Goal: Contribute content: Contribute content

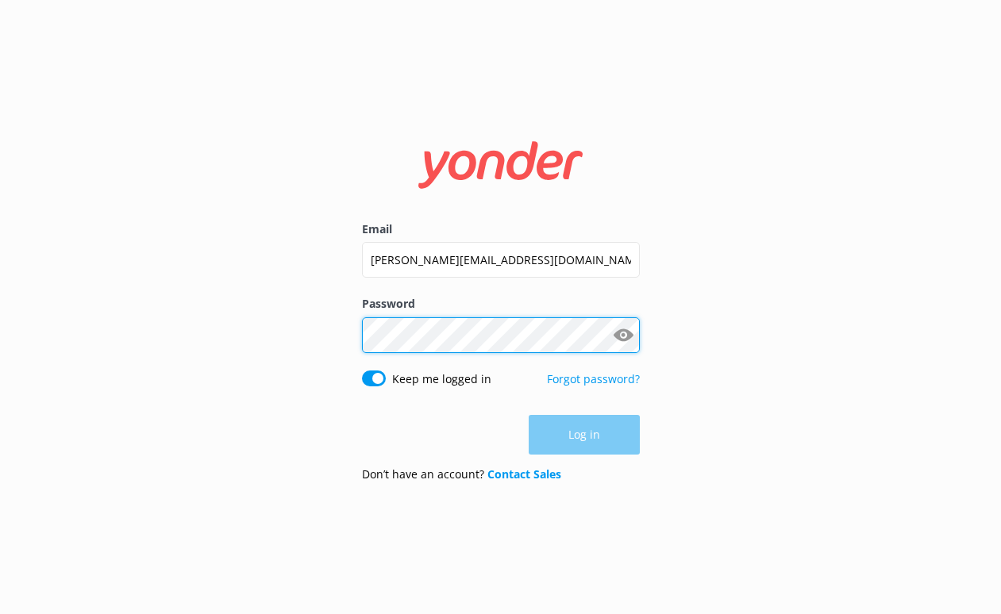
click at [583, 435] on button "Log in" at bounding box center [584, 435] width 111 height 40
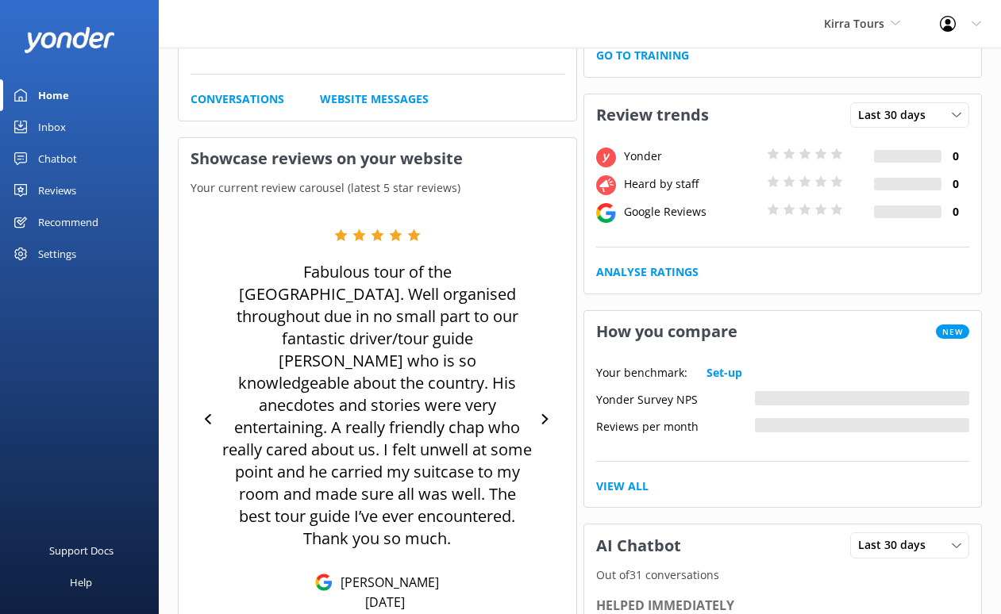
scroll to position [213, 0]
click at [61, 161] on div "Chatbot" at bounding box center [57, 159] width 39 height 32
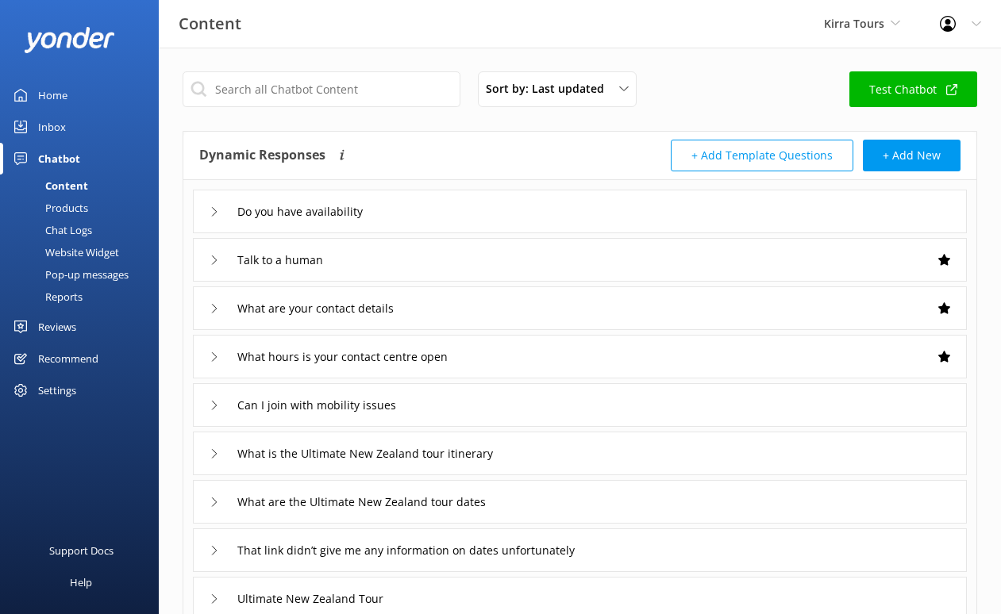
click at [67, 274] on div "Pop-up messages" at bounding box center [69, 274] width 119 height 22
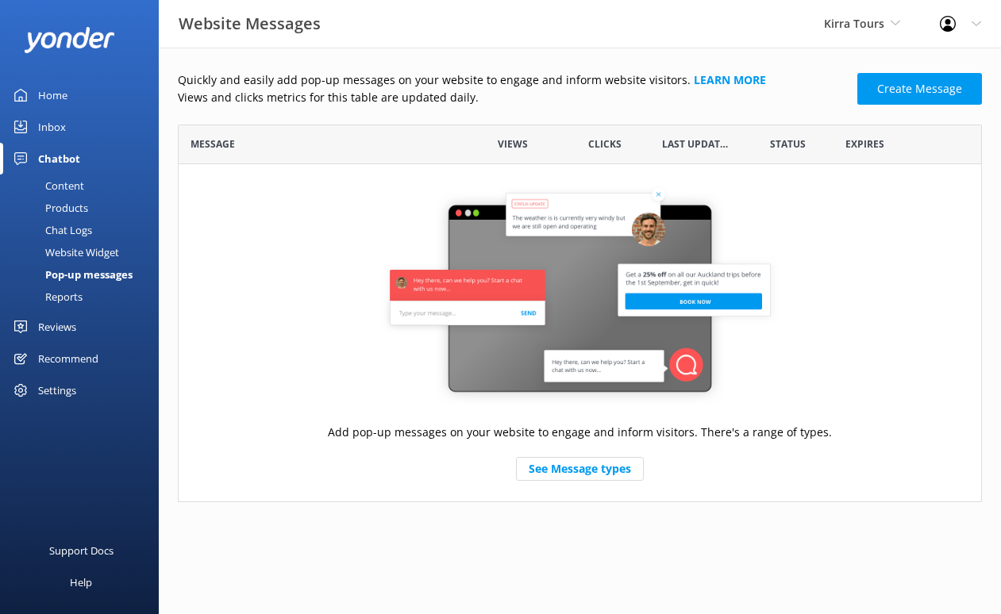
scroll to position [378, 804]
click at [80, 248] on div "Website Widget" at bounding box center [65, 252] width 110 height 22
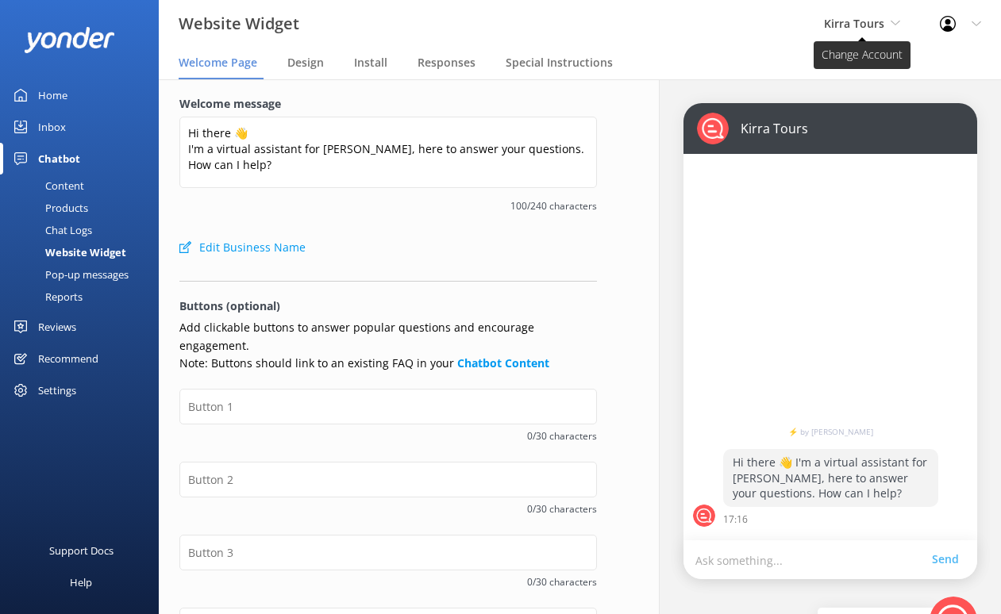
click at [843, 21] on span "Kirra Tours" at bounding box center [854, 23] width 60 height 15
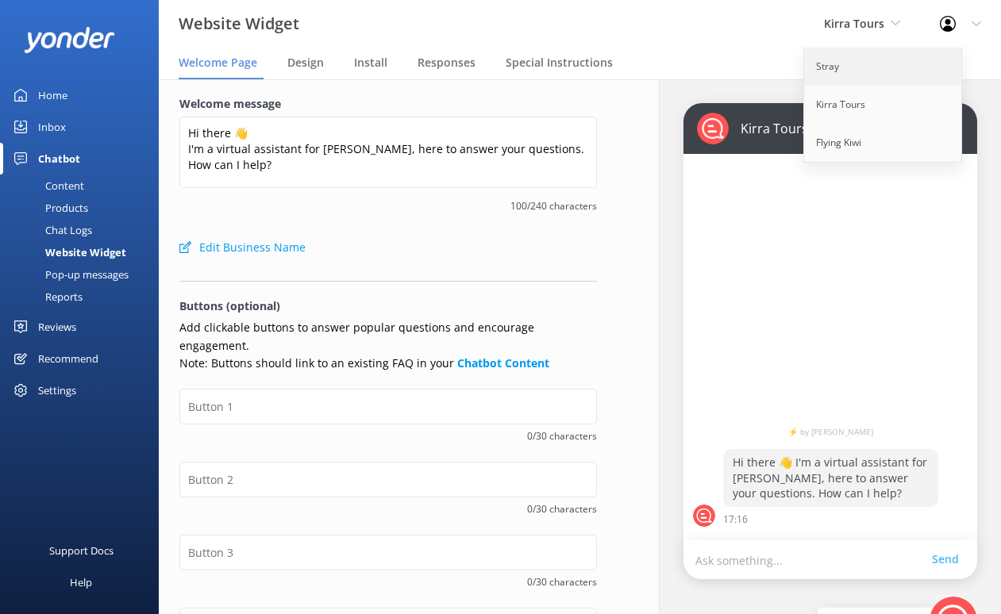
click at [833, 73] on link "Stray" at bounding box center [883, 67] width 159 height 38
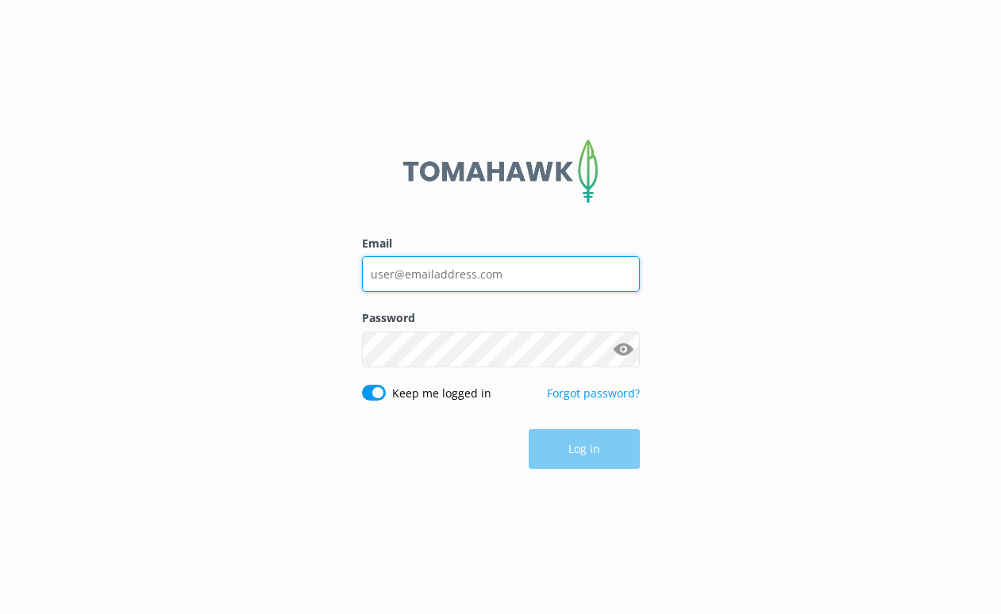
type input "[PERSON_NAME][EMAIL_ADDRESS][DOMAIN_NAME]"
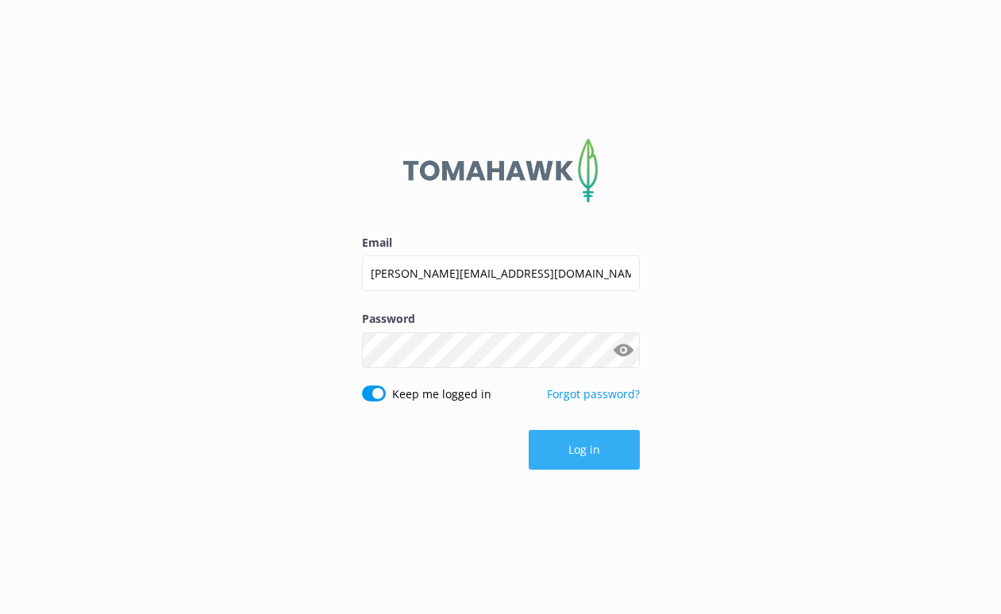
click at [574, 441] on button "Log in" at bounding box center [584, 450] width 111 height 40
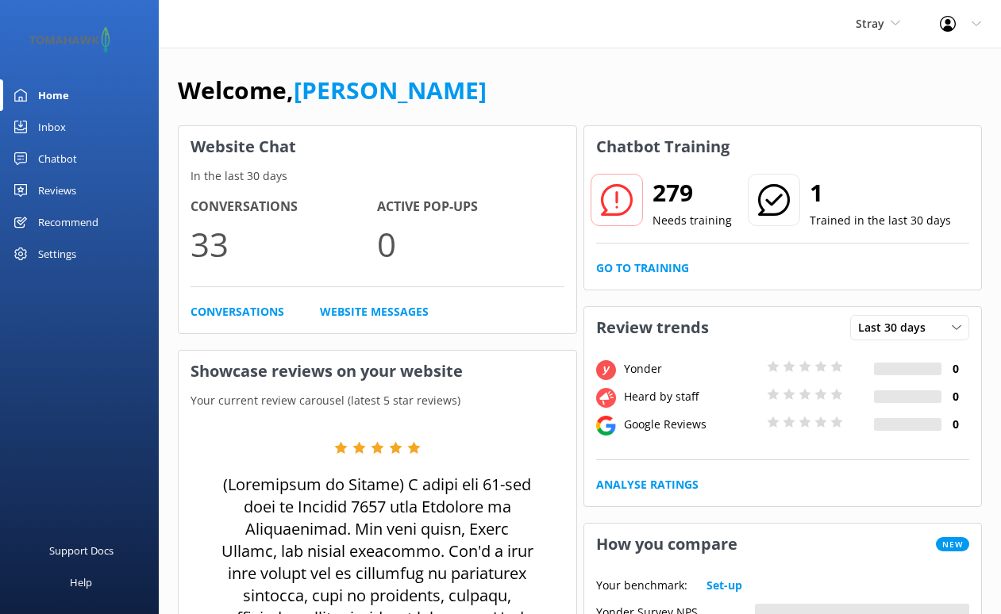
click at [65, 160] on div "Chatbot" at bounding box center [57, 159] width 39 height 32
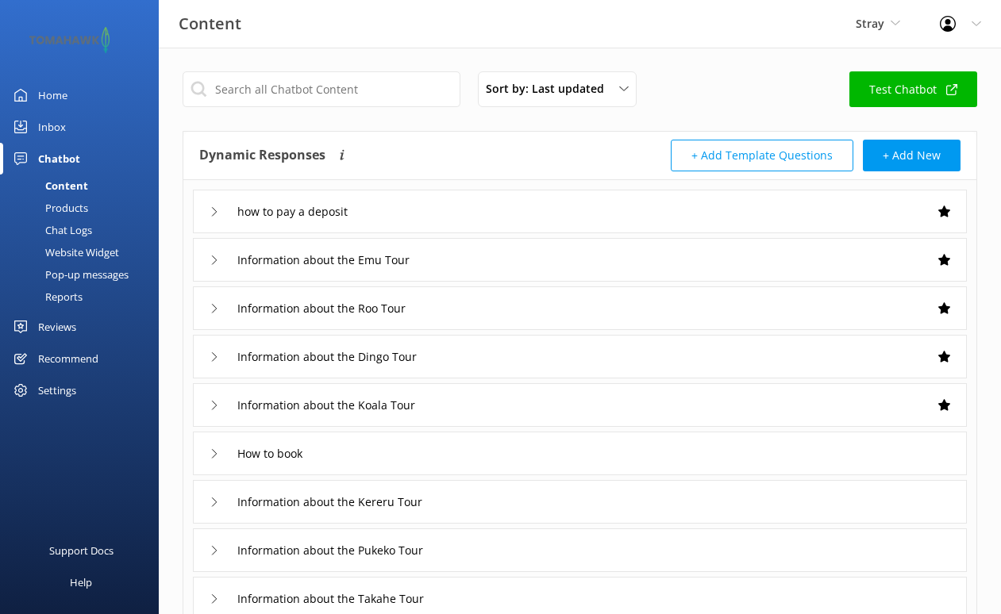
click at [89, 275] on div "Pop-up messages" at bounding box center [69, 274] width 119 height 22
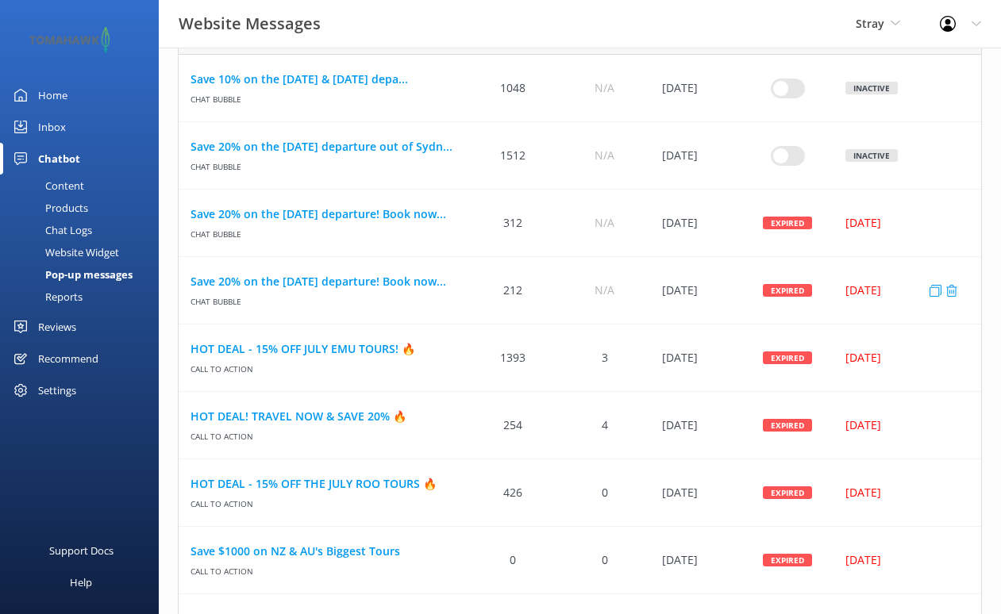
scroll to position [134, 0]
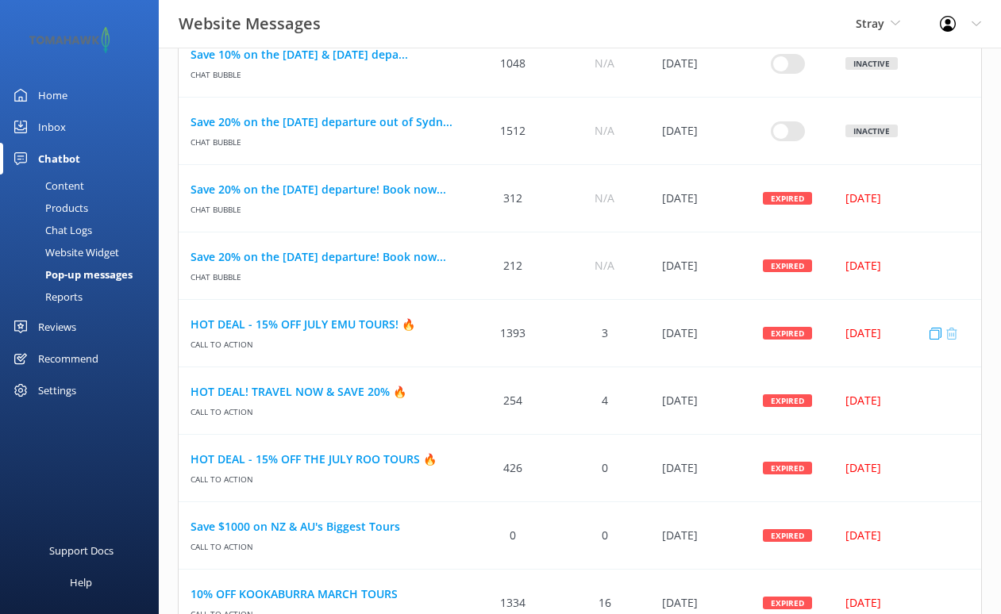
click at [950, 333] on icon "row" at bounding box center [951, 333] width 12 height 12
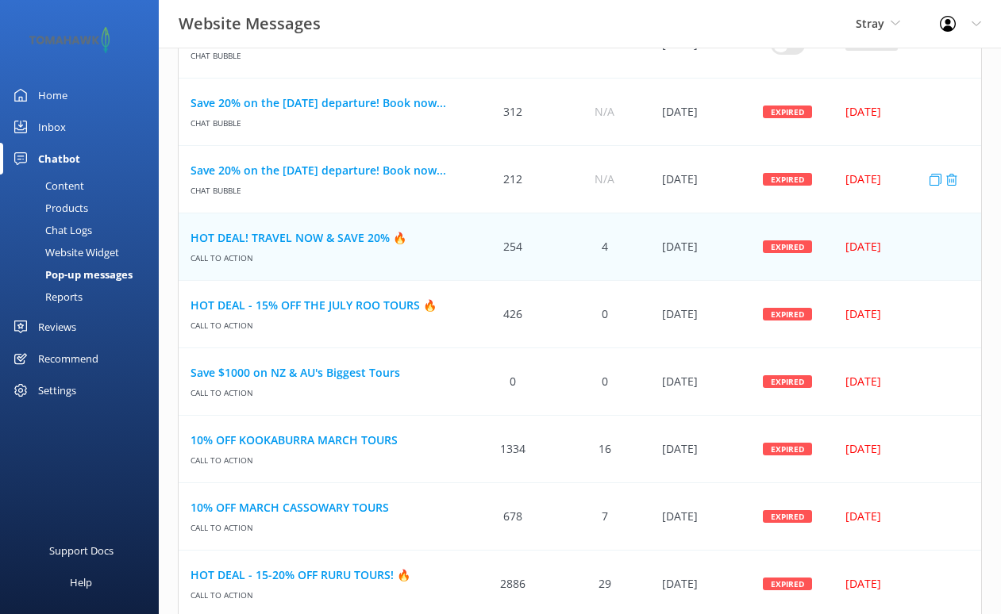
scroll to position [263, 0]
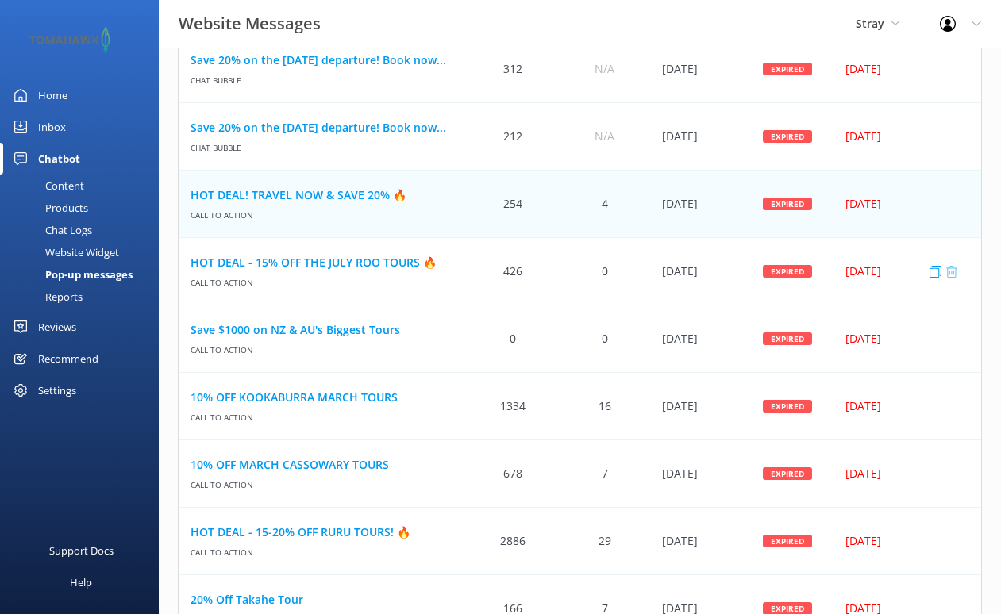
click at [951, 271] on icon "row" at bounding box center [951, 271] width 12 height 12
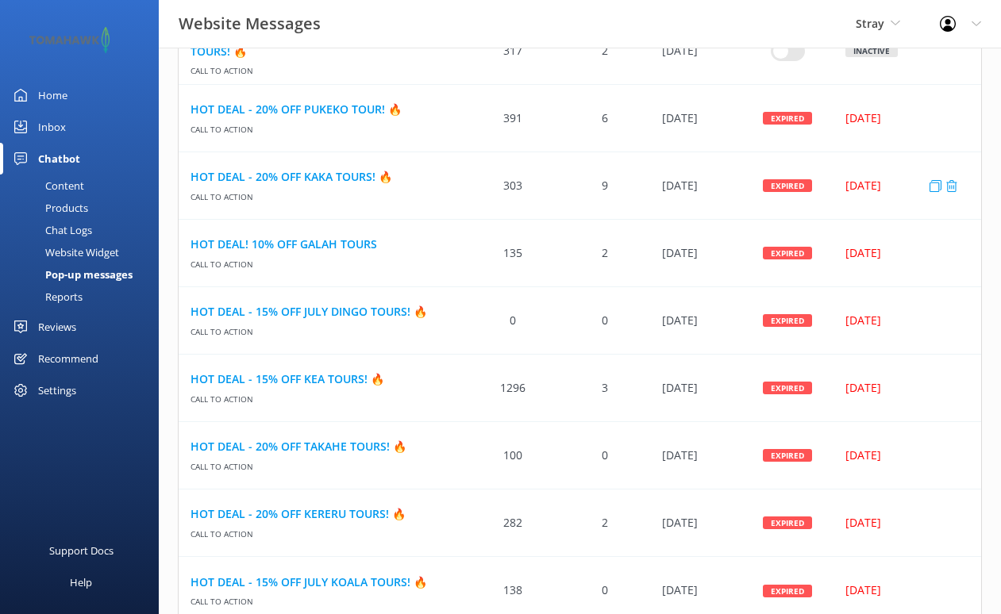
scroll to position [835, 0]
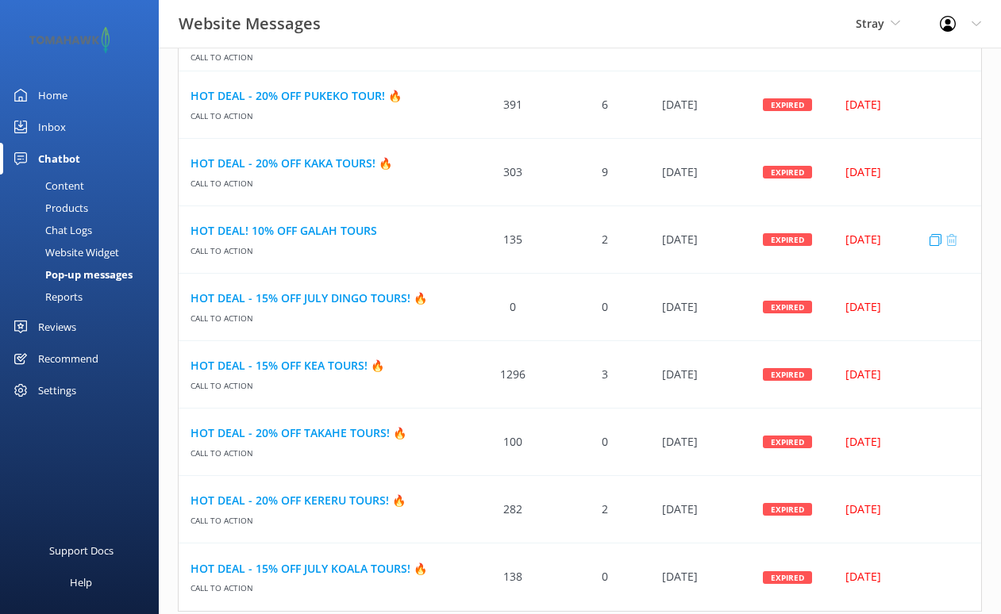
click at [952, 239] on icon "row" at bounding box center [951, 239] width 12 height 12
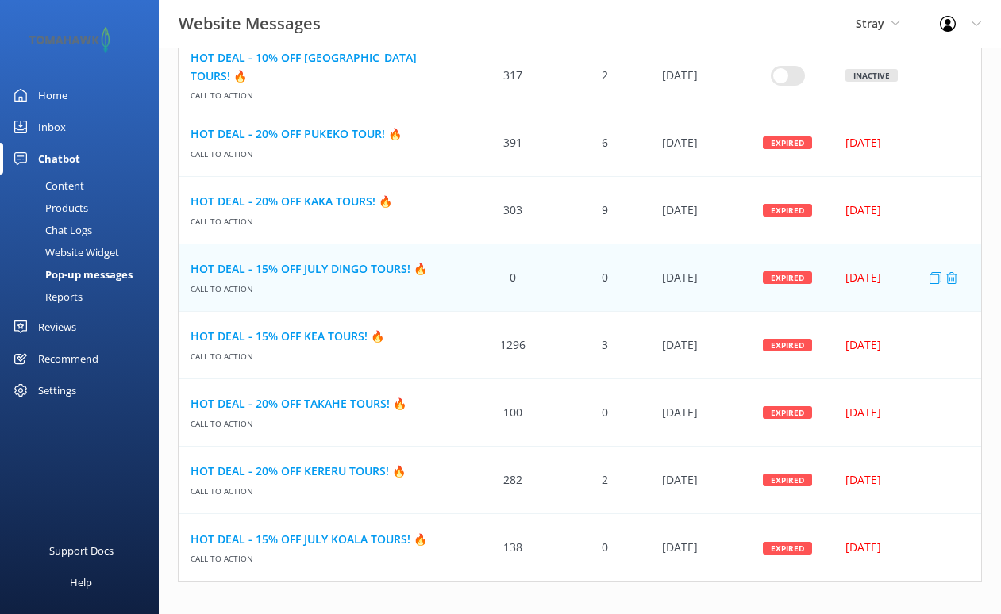
scroll to position [796, 0]
click at [952, 547] on icon "row" at bounding box center [951, 549] width 12 height 12
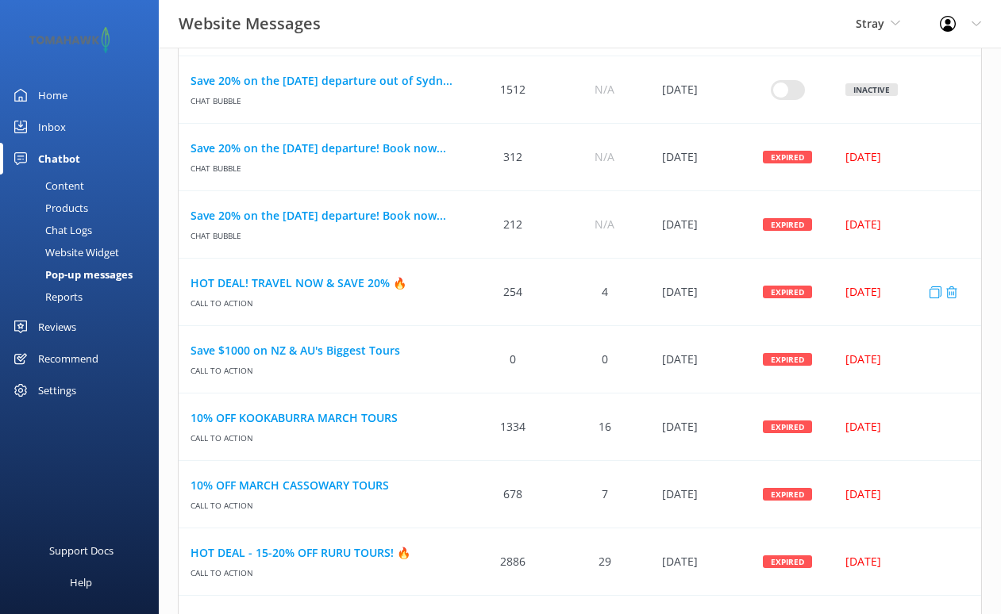
scroll to position [232, 0]
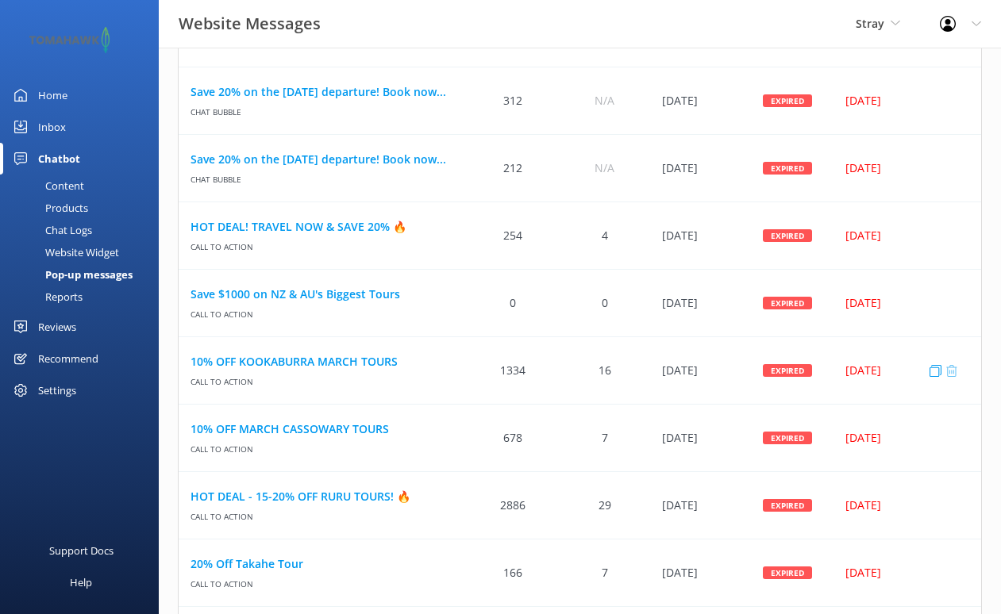
click at [954, 369] on icon "row" at bounding box center [951, 370] width 12 height 12
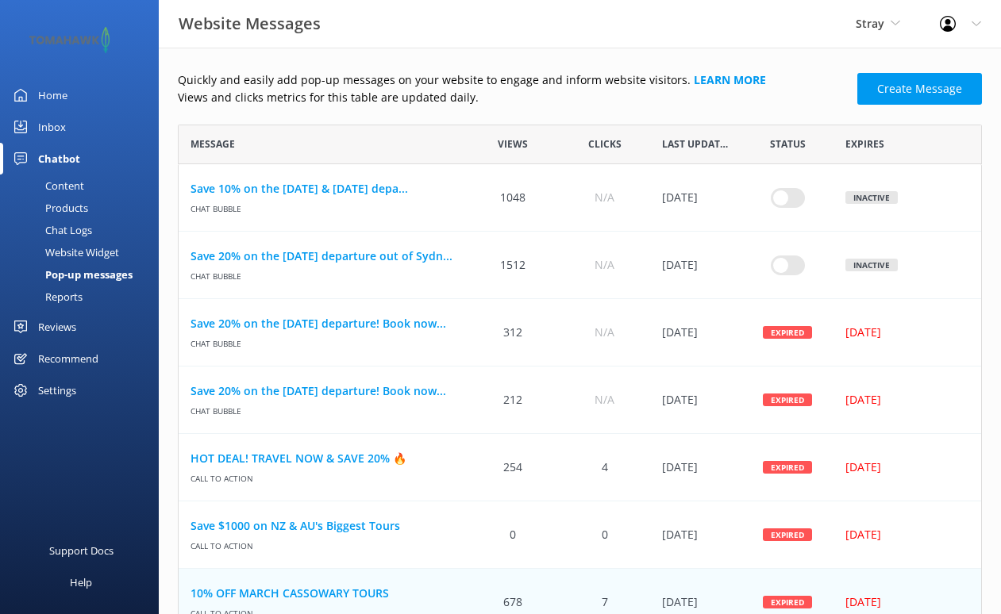
scroll to position [0, 0]
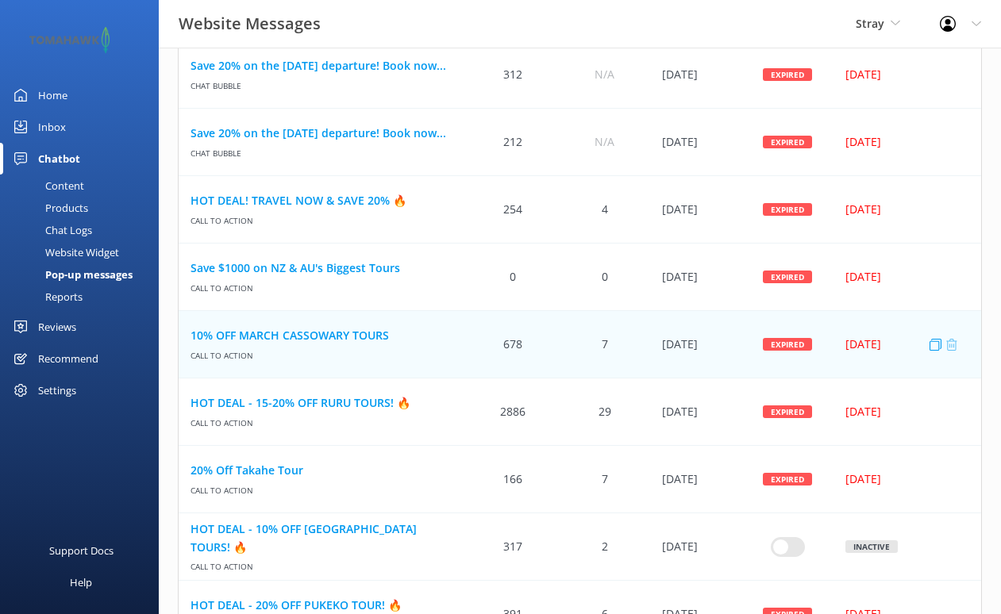
click at [953, 340] on use "row" at bounding box center [951, 344] width 11 height 12
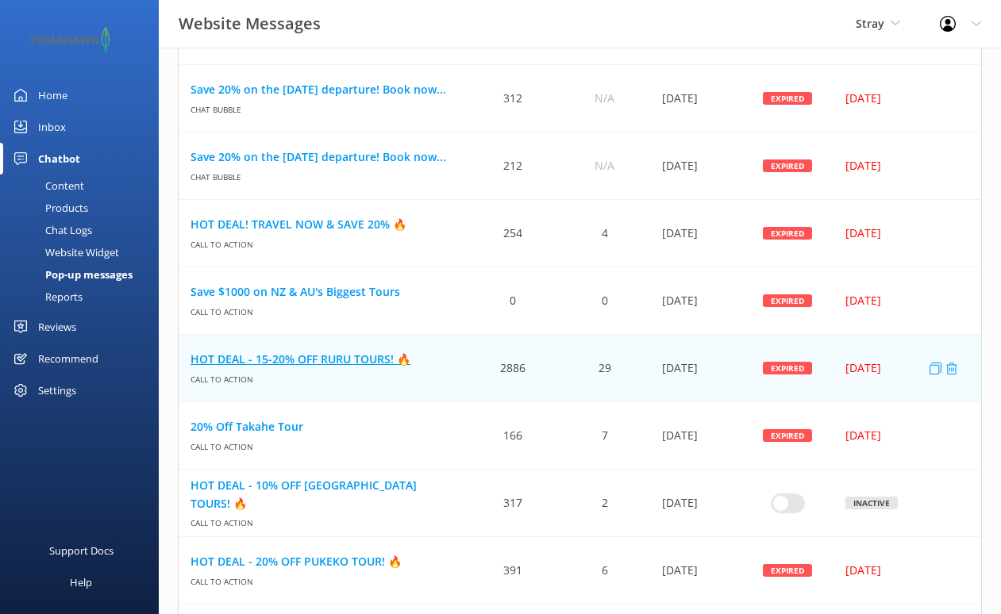
click at [364, 364] on link "HOT DEAL - 15-20% OFF RURU TOURS! 🔥" at bounding box center [322, 359] width 265 height 17
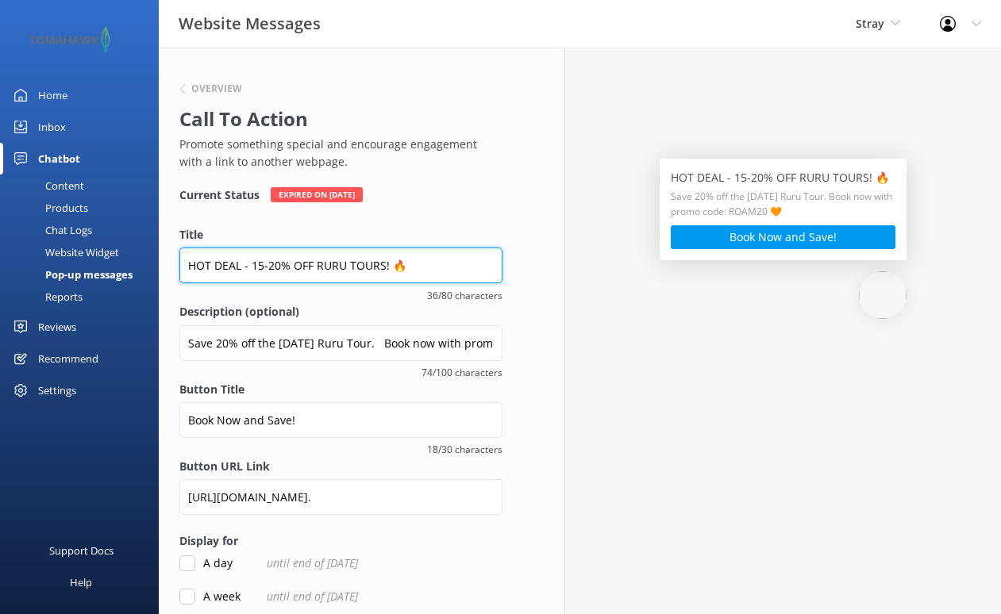
click at [268, 263] on input "HOT DEAL - 15-20% OFF RURU TOURS! 🔥" at bounding box center [340, 266] width 323 height 36
type input "HOT DEAL - 20% OFF RURU TOURS! 🔥"
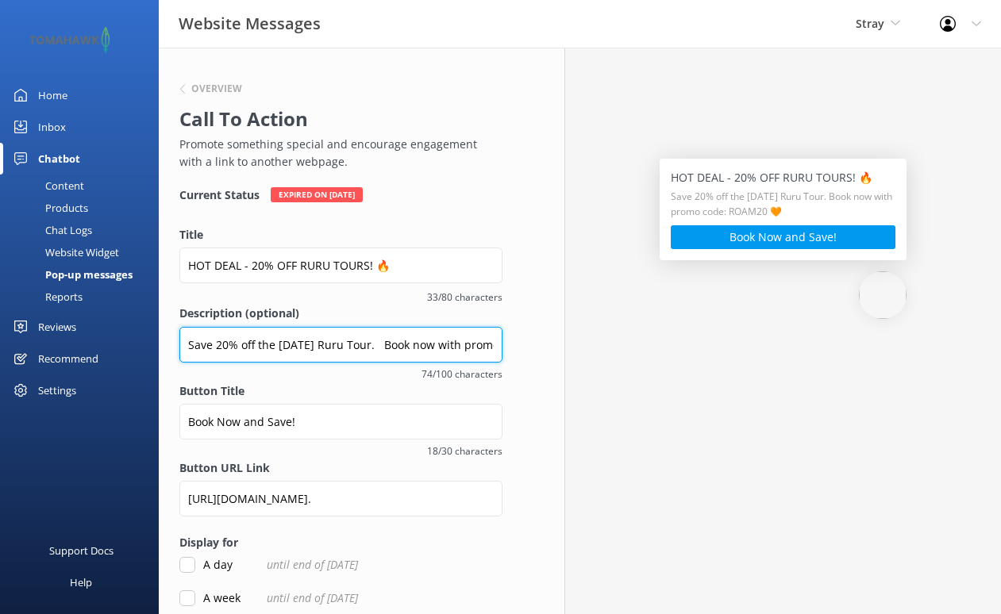
drag, startPoint x: 312, startPoint y: 341, endPoint x: 257, endPoint y: 344, distance: 54.9
click at [257, 344] on input "Save 20% off the June 5th Ruru Tour. Book now with promo code: ROAM20 🧡" at bounding box center [340, 345] width 323 height 36
click at [359, 346] on input "Save 20% off Sept-Nov Ruru Tour. Book now with promo code: ROAM20 🧡" at bounding box center [340, 345] width 323 height 36
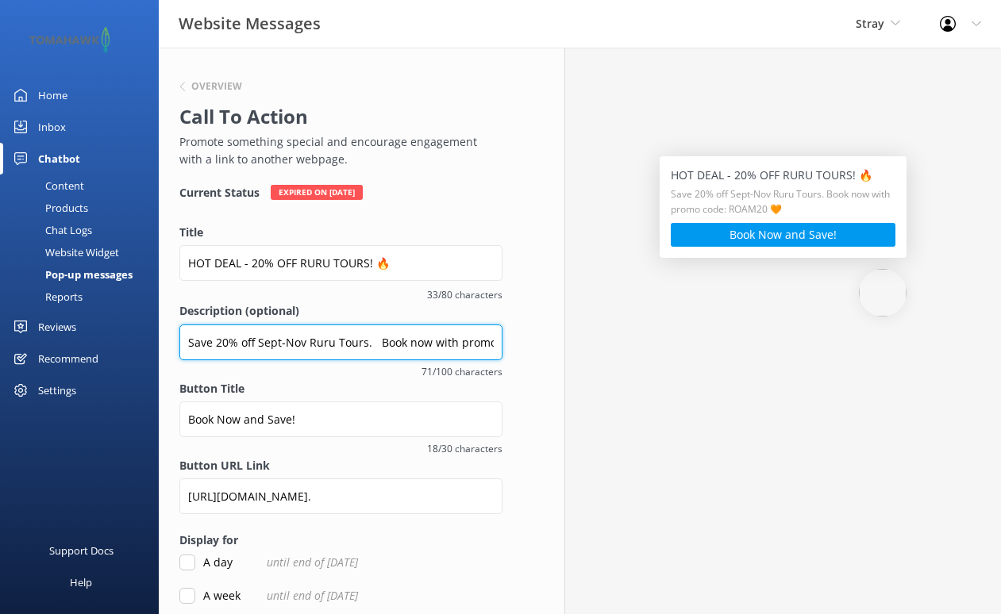
scroll to position [2, 0]
click at [470, 331] on input "Save 20% off Sept-Nov Ruru Tours. Book now with promo code: ROAM20 🧡" at bounding box center [340, 343] width 323 height 36
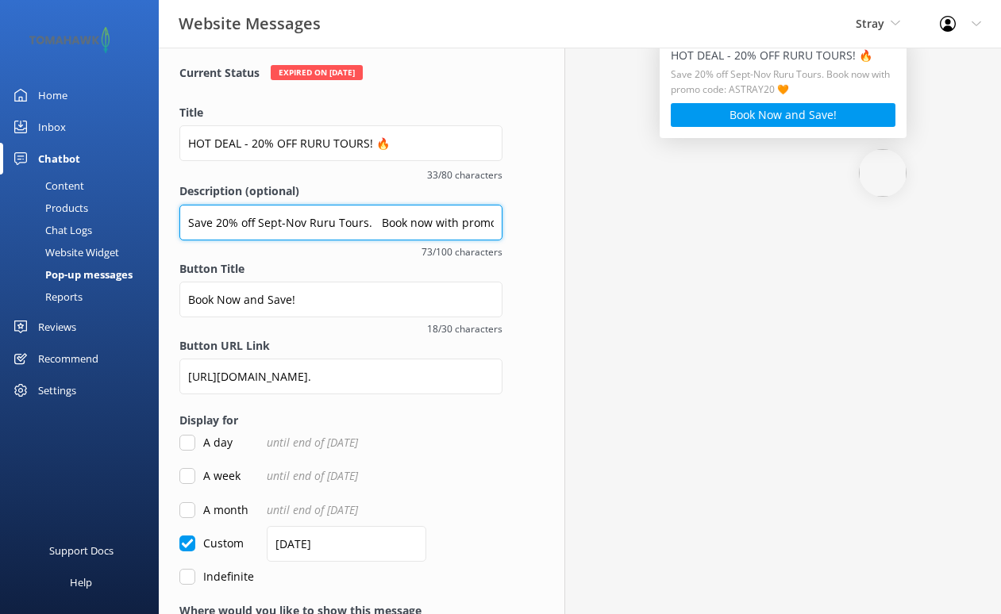
scroll to position [122, 0]
type input "Save 20% off Sept-Nov Ruru Tours. Book now with promo code: ASTRAY20 🧡"
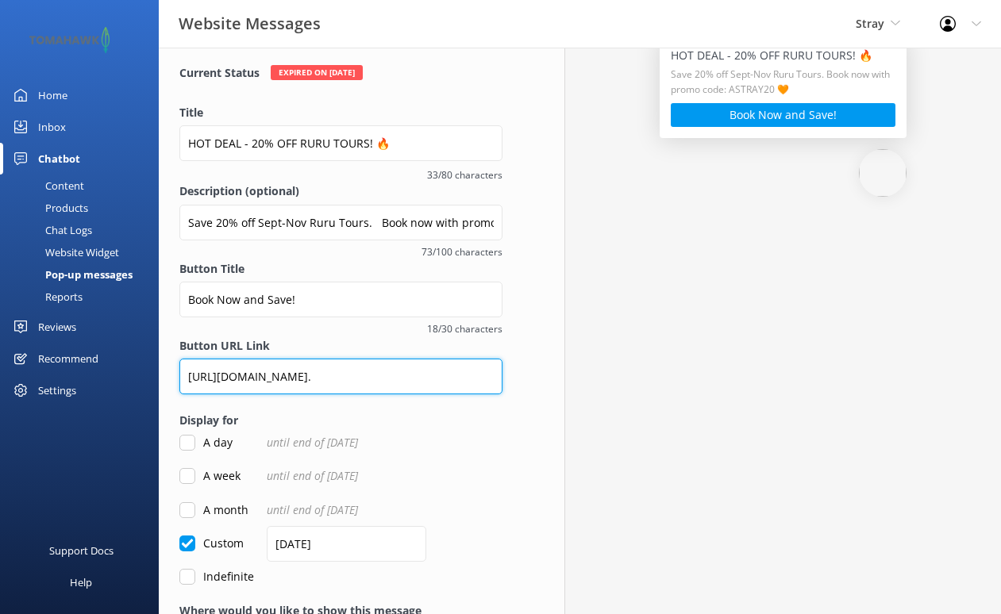
click at [325, 371] on input "https://book.straytravel.com/nz/new-booking/package/confirm/1124?_gl=1*z7jjb2*_…" at bounding box center [340, 377] width 323 height 36
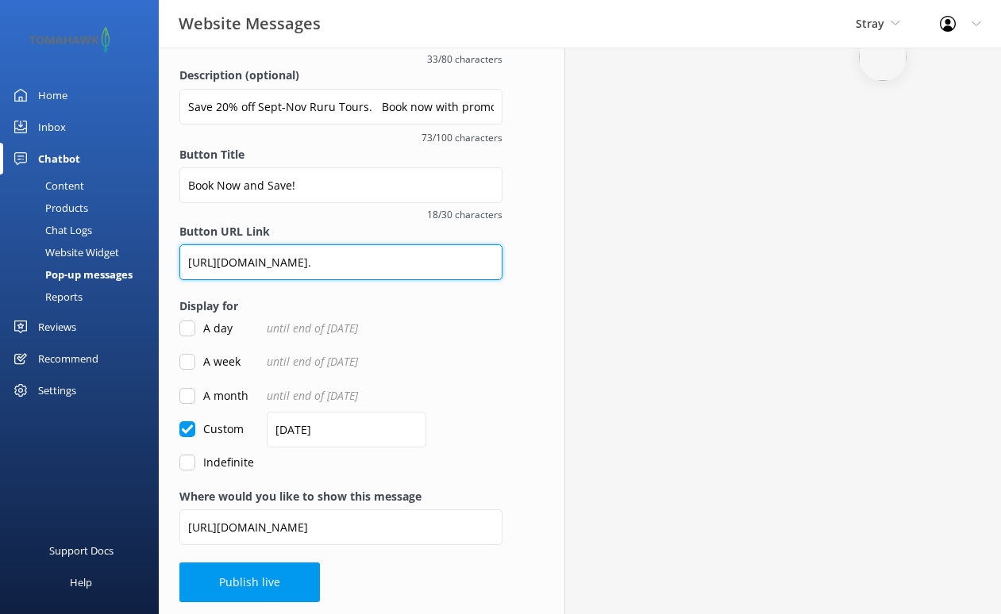
scroll to position [237, 0]
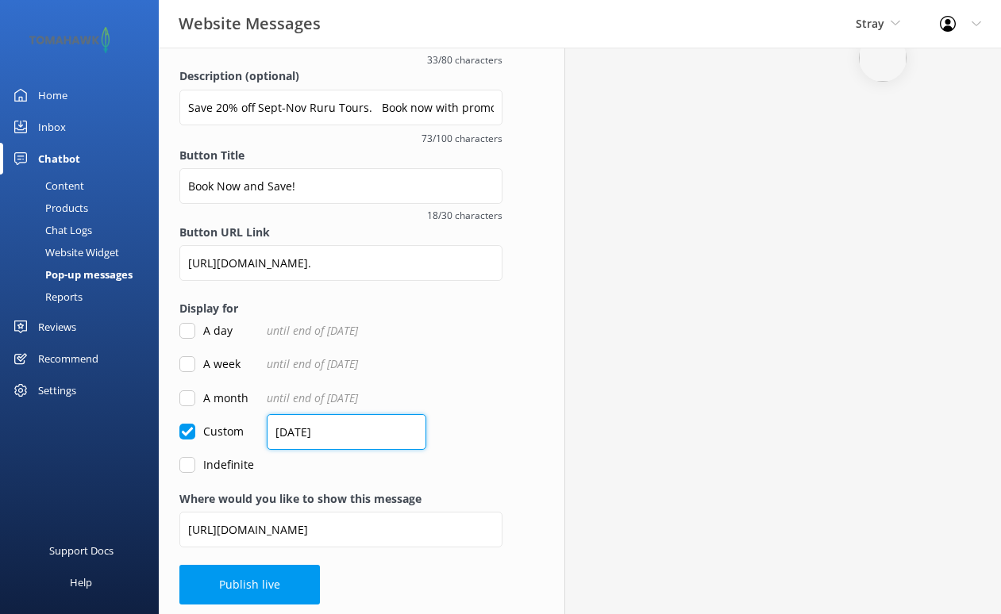
click at [347, 432] on input "15/05/2025" at bounding box center [347, 432] width 160 height 36
drag, startPoint x: 287, startPoint y: 429, endPoint x: 269, endPoint y: 429, distance: 17.5
click at [269, 429] on input "15/05/2025" at bounding box center [347, 432] width 160 height 36
click at [304, 427] on input "25/05/2025" at bounding box center [347, 432] width 160 height 36
type input "25/09/2025"
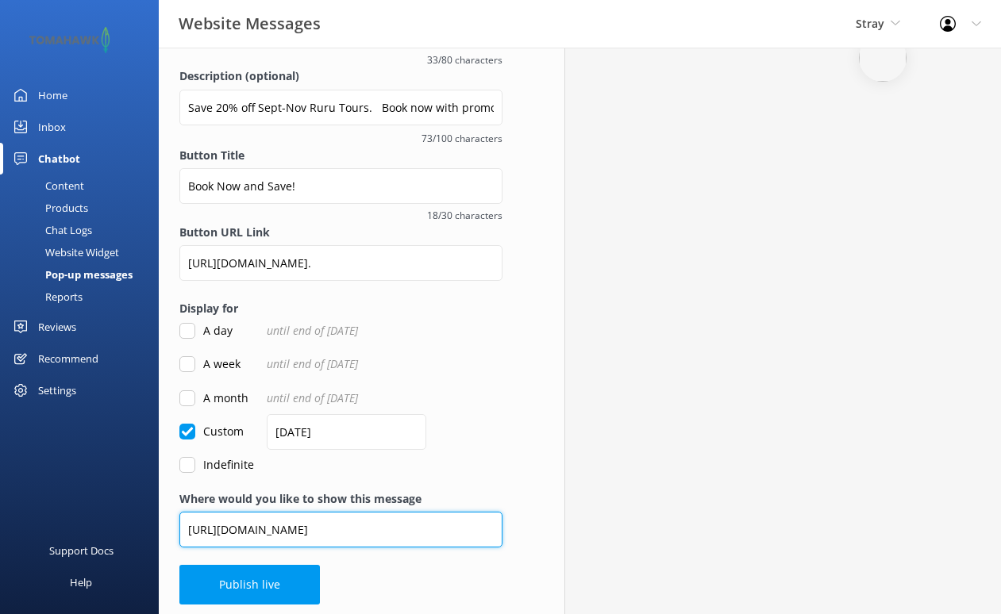
click at [301, 526] on input "https://www.straytravel.com/tours/new-zealand/select/ruru-tour/" at bounding box center [340, 530] width 323 height 36
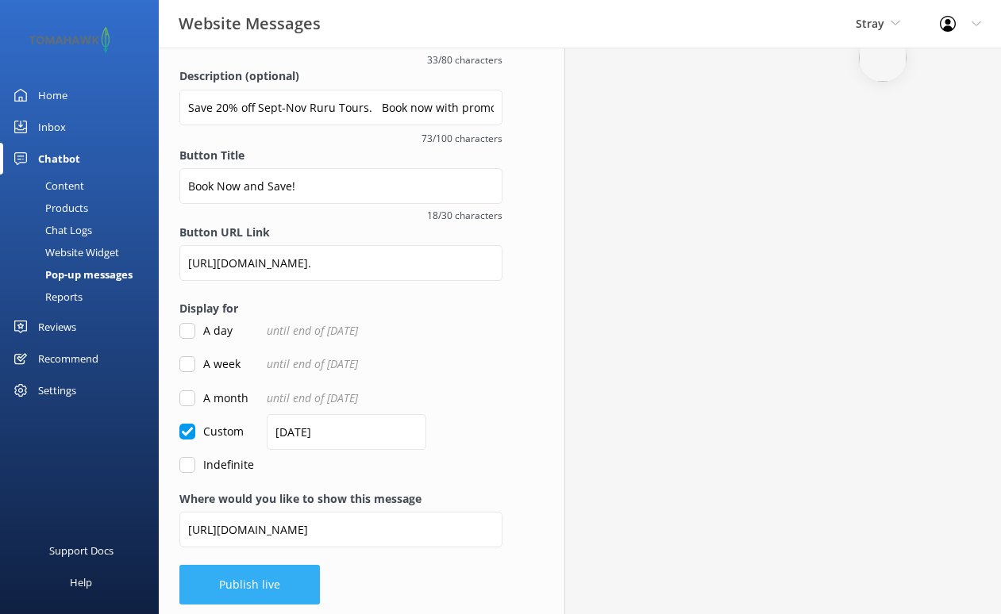
click at [249, 571] on button "Publish live" at bounding box center [249, 585] width 140 height 40
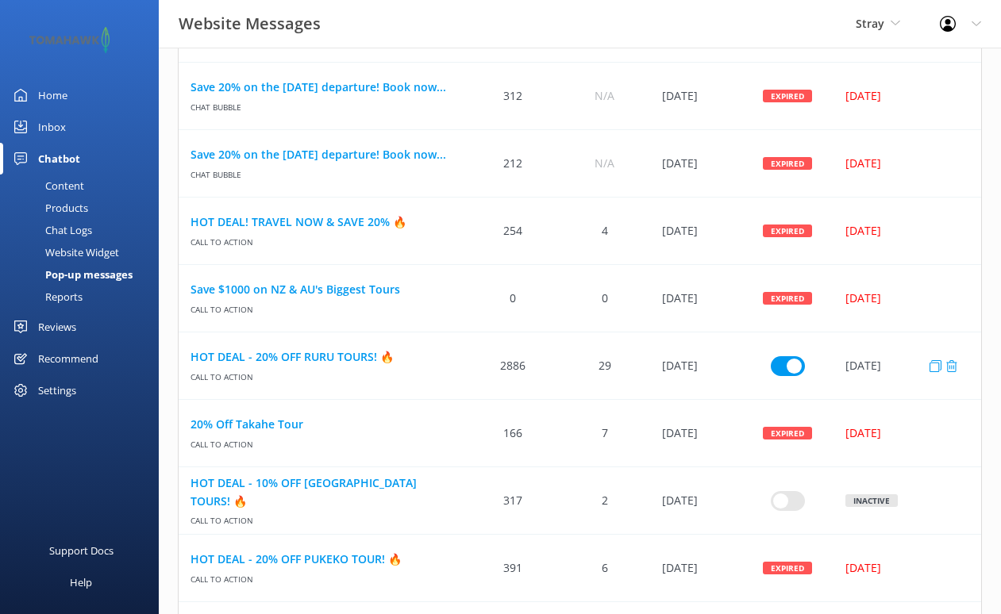
scroll to position [238, 0]
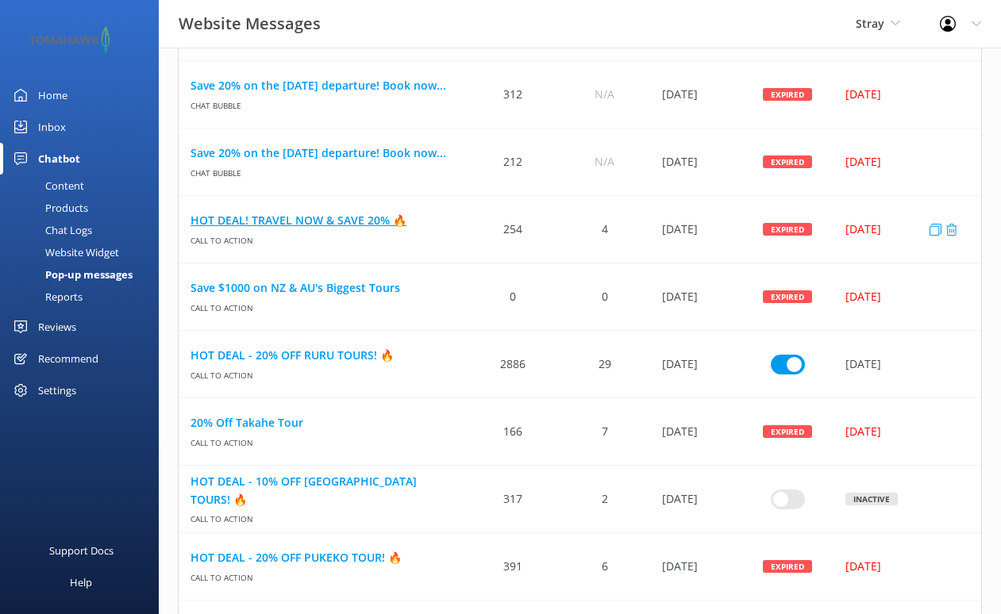
click at [358, 222] on link "HOT DEAL! TRAVEL NOW & SAVE 20% 🔥" at bounding box center [322, 220] width 265 height 17
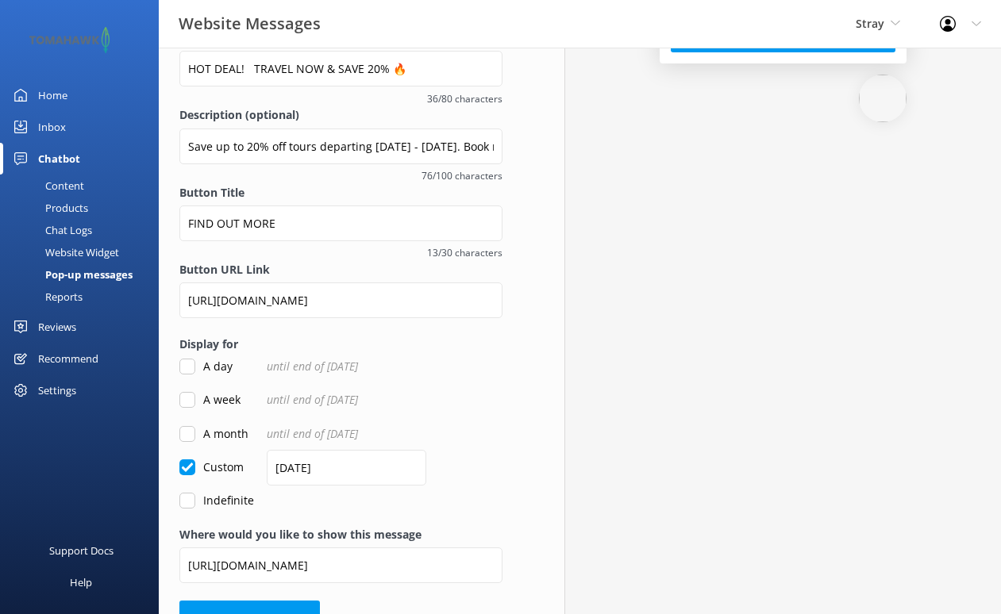
scroll to position [198, 0]
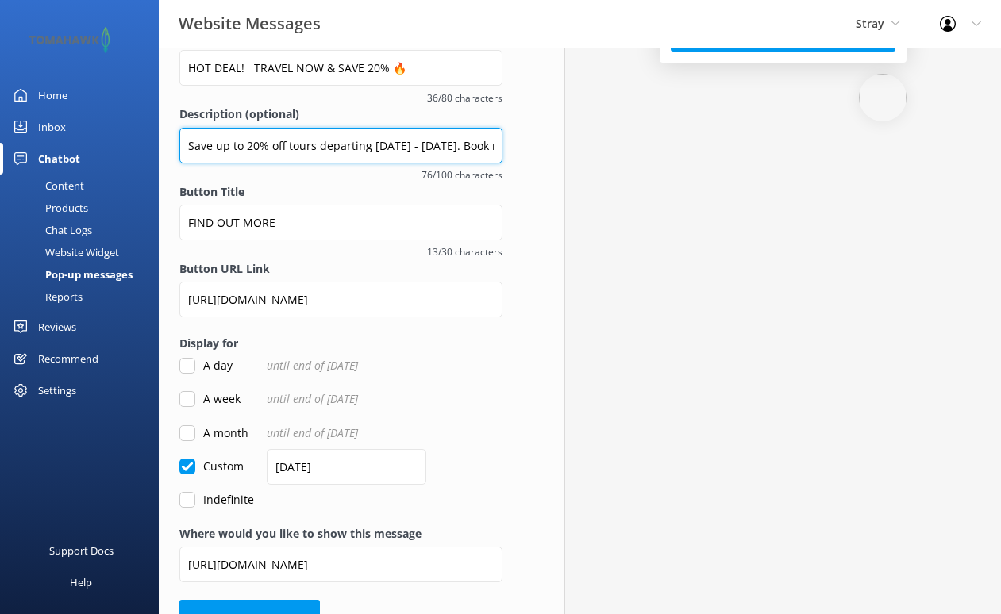
drag, startPoint x: 429, startPoint y: 144, endPoint x: 374, endPoint y: 144, distance: 55.6
click at [374, 144] on input "Save up to 20% off tours departing March - May 2025. Book now and save $$ 🧡" at bounding box center [340, 146] width 323 height 36
click at [287, 145] on input "Save up to 20% off tours departing Sept-Nov 2025. Book now and save $$ 🧡" at bounding box center [340, 146] width 323 height 36
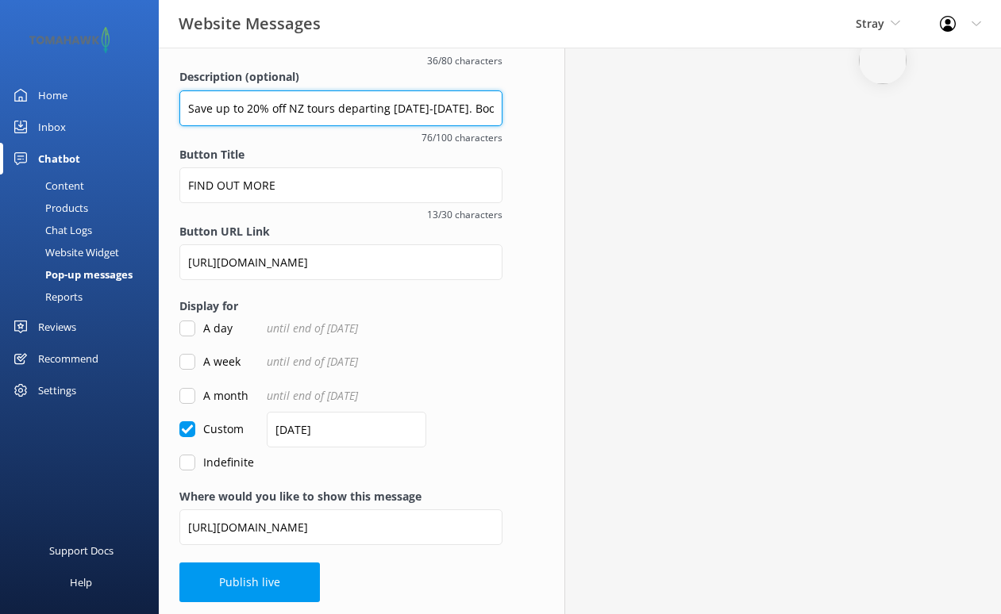
scroll to position [234, 0]
type input "Save up to 20% off NZ tours departing Sept-Nov 2025. Book now and save $$ 🧡"
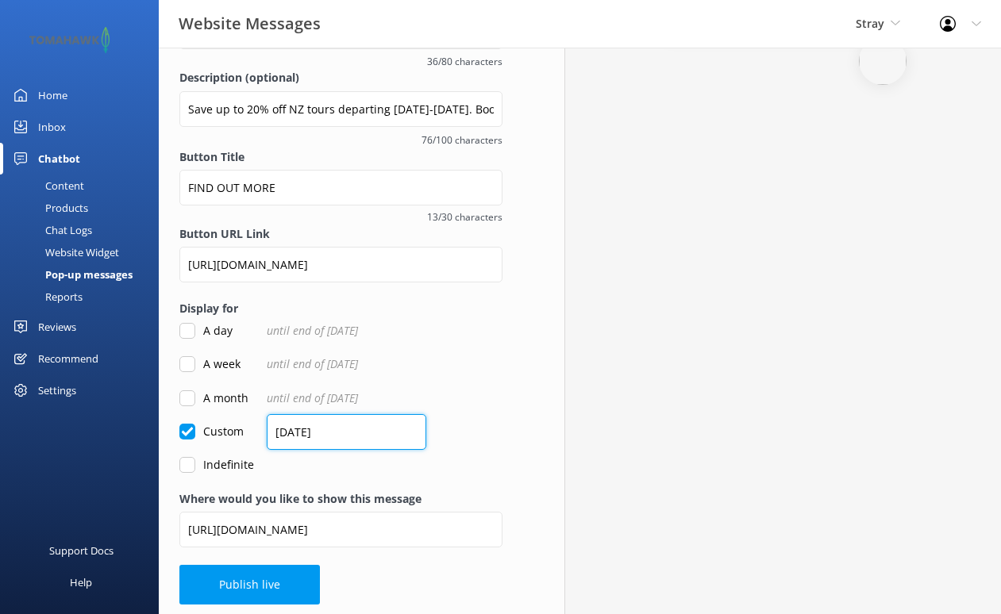
drag, startPoint x: 287, startPoint y: 427, endPoint x: 255, endPoint y: 426, distance: 32.6
click at [255, 426] on div "Custom 20/03/2025" at bounding box center [340, 431] width 323 height 17
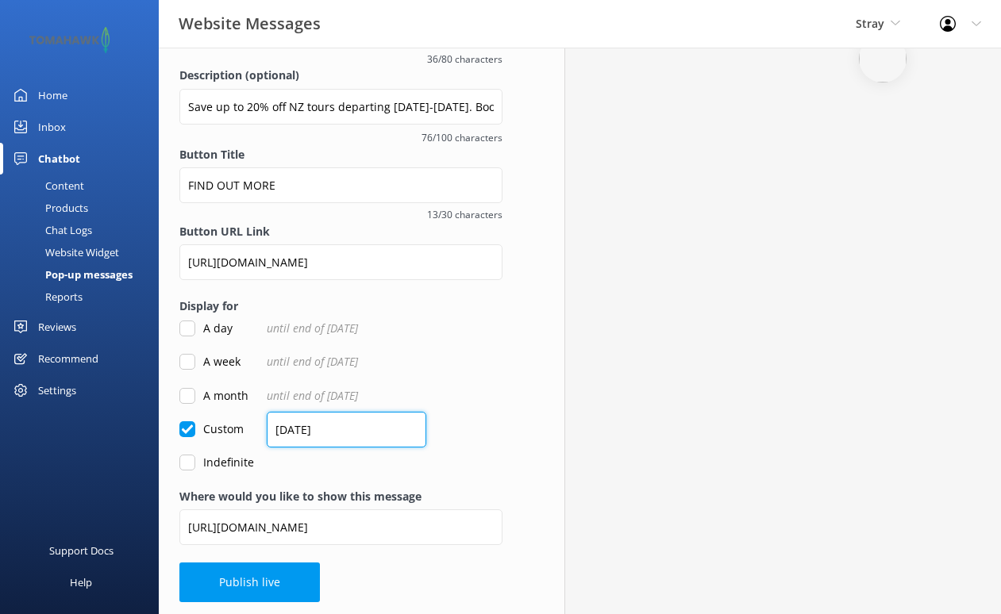
scroll to position [236, 0]
type input "25/09/2025"
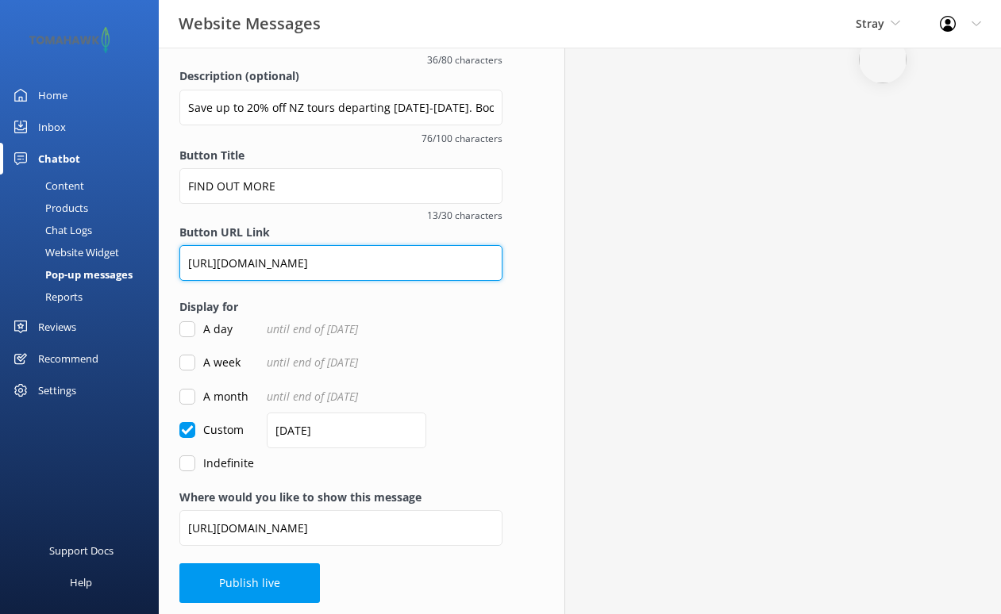
drag, startPoint x: 385, startPoint y: 266, endPoint x: 171, endPoint y: 244, distance: 214.6
click at [171, 244] on div "Overview Call To Action Promote something special and encourage engagement with…" at bounding box center [341, 215] width 364 height 807
paste input "new-zealand/"
type input "https://www.straytravel.com/tours/new-zealand/"
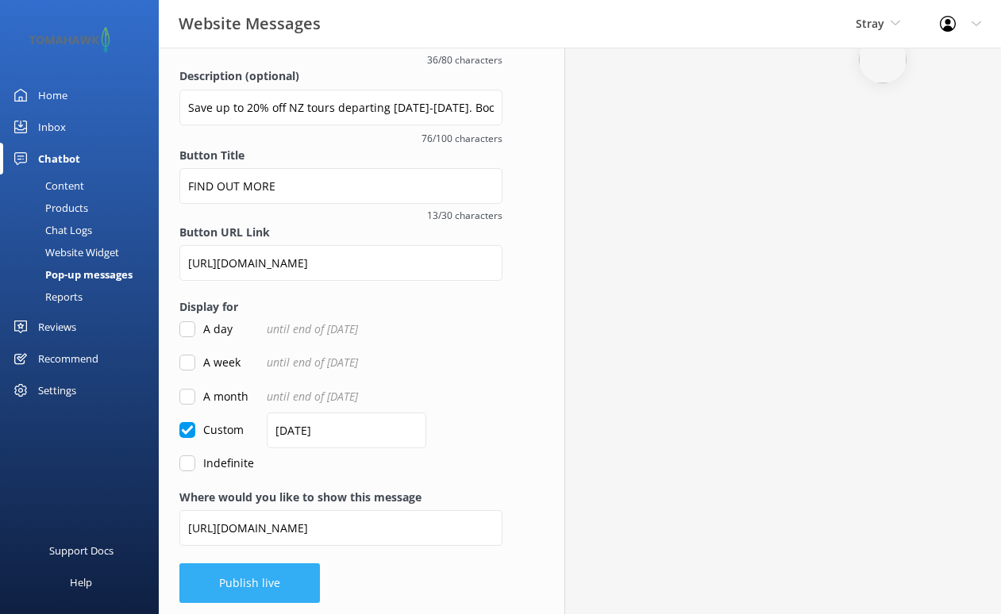
click at [295, 572] on button "Publish live" at bounding box center [249, 584] width 140 height 40
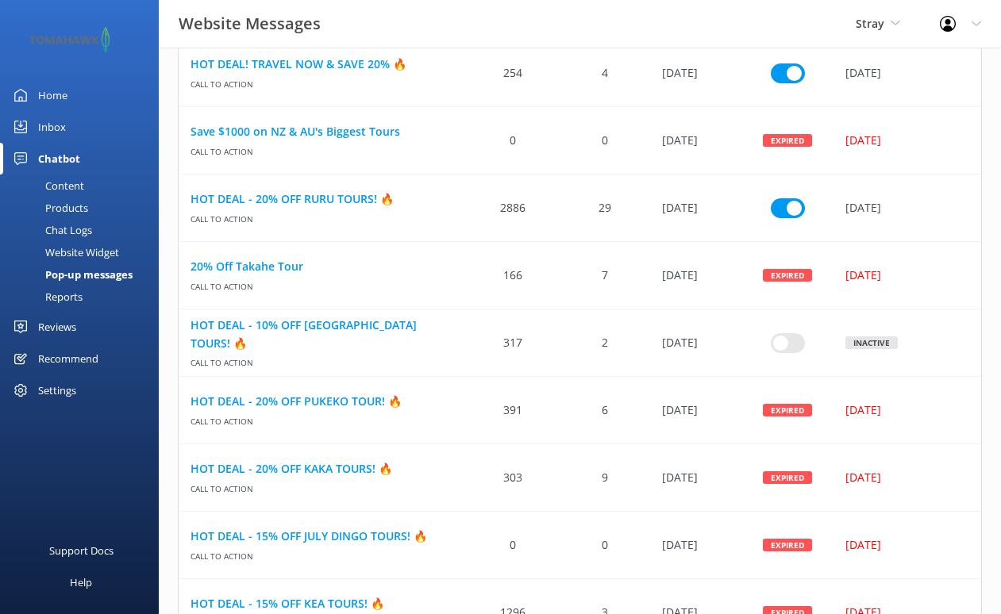
scroll to position [397, 0]
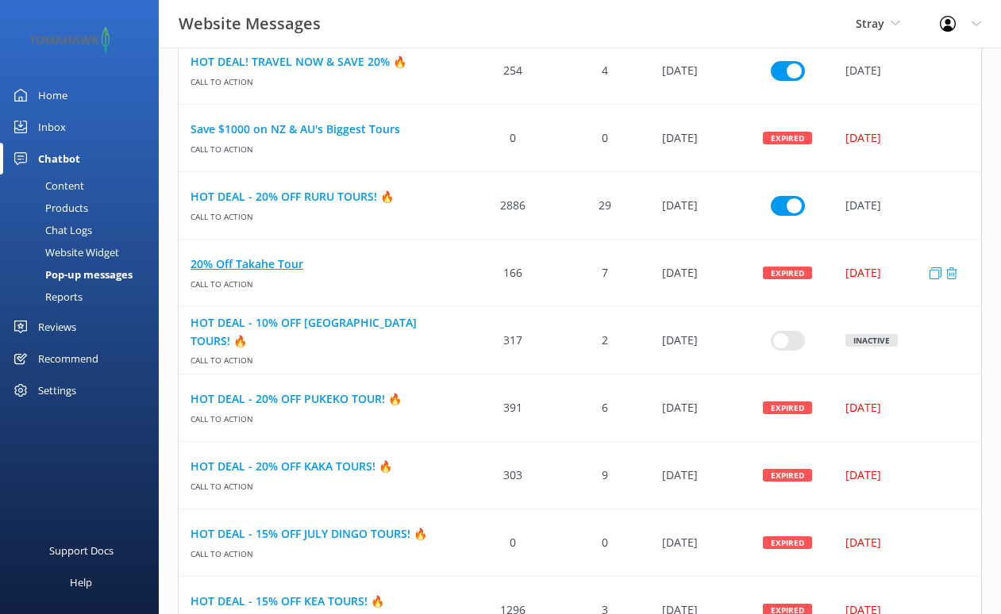
click at [260, 264] on link "20% Off Takahe Tour" at bounding box center [322, 264] width 265 height 17
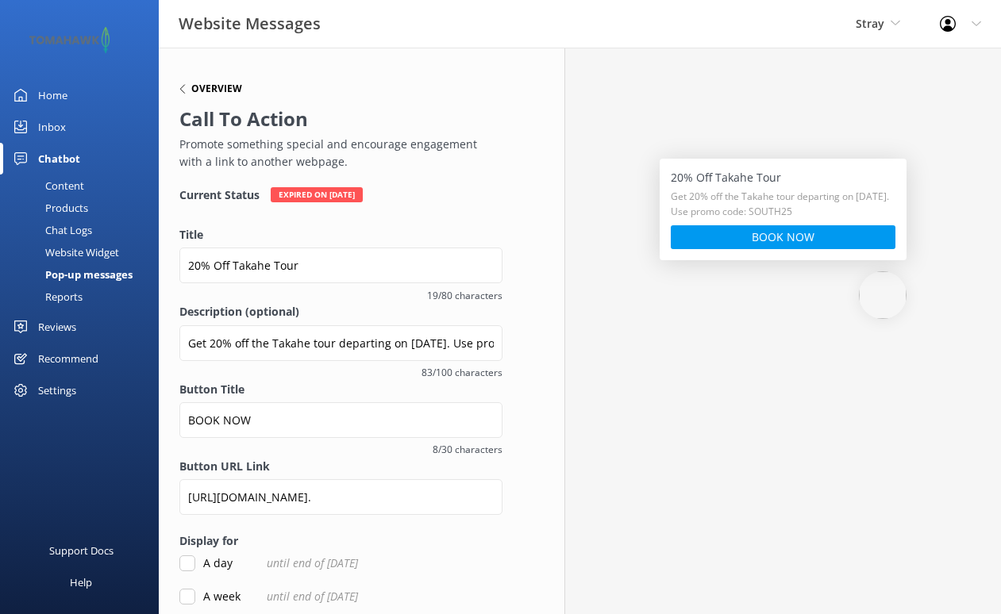
click at [225, 90] on h6 "Overview" at bounding box center [216, 89] width 51 height 10
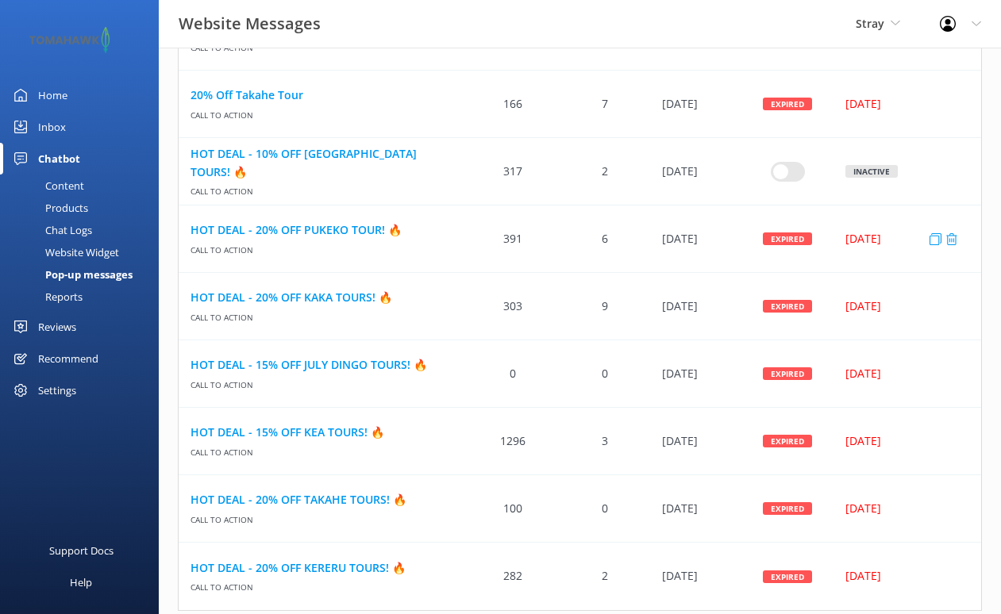
scroll to position [571, 0]
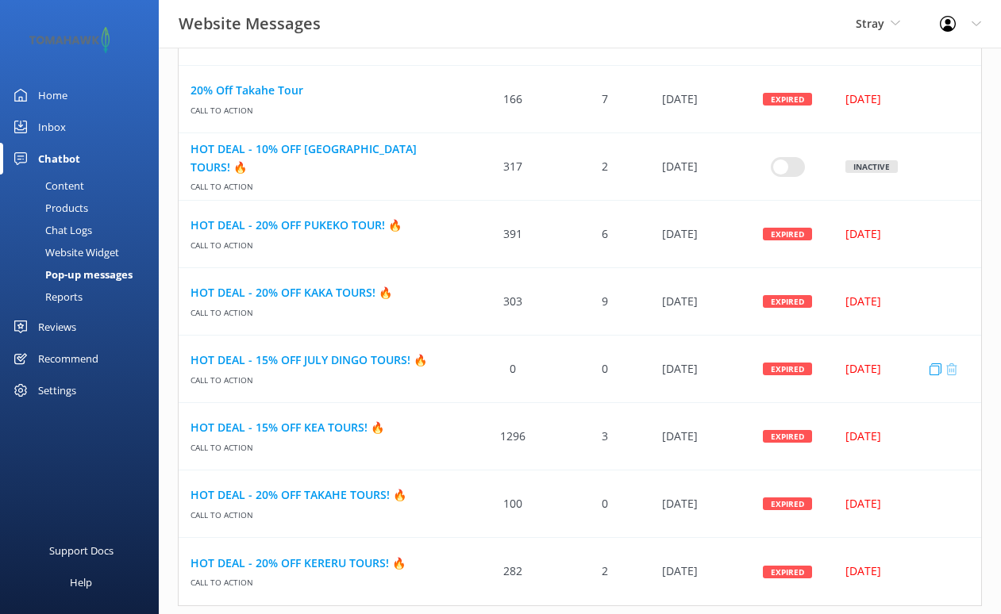
click at [951, 370] on icon "row" at bounding box center [951, 369] width 12 height 12
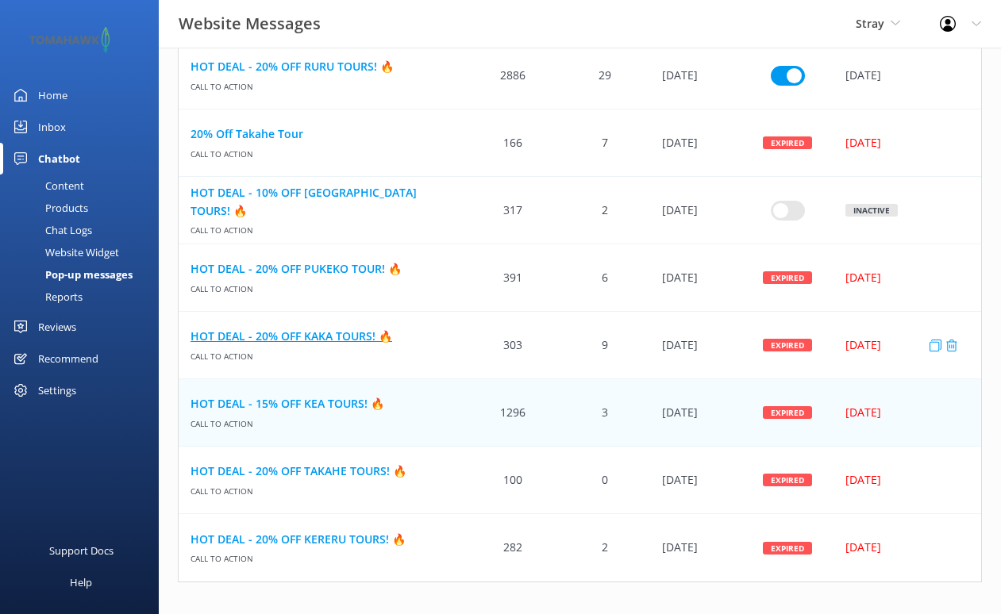
scroll to position [526, 0]
click at [280, 401] on link "HOT DEAL - 15% OFF KEA TOURS! 🔥" at bounding box center [322, 404] width 265 height 17
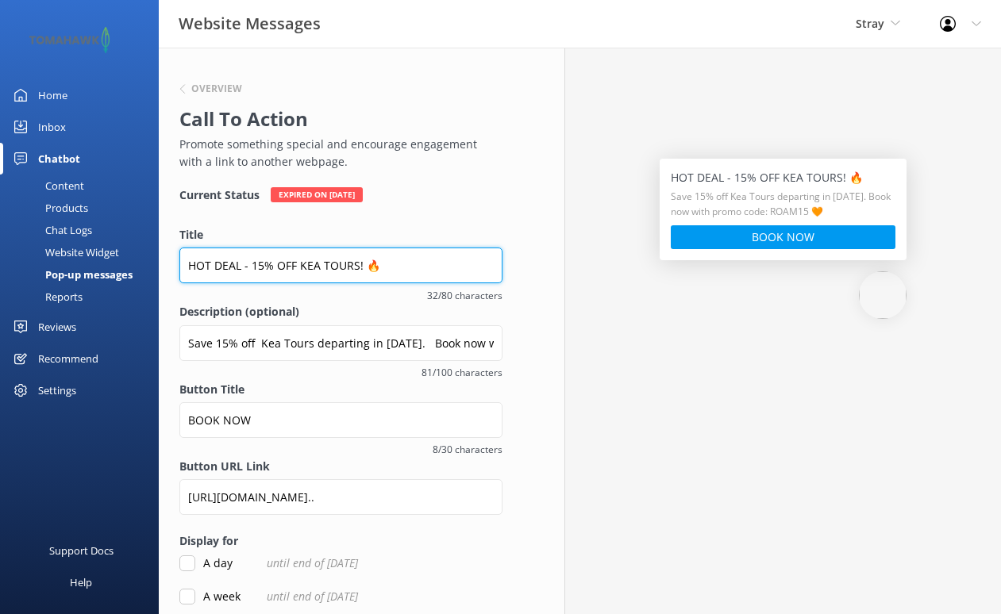
click at [263, 264] on input "HOT DEAL - 15% OFF KEA TOURS! 🔥" at bounding box center [340, 266] width 323 height 36
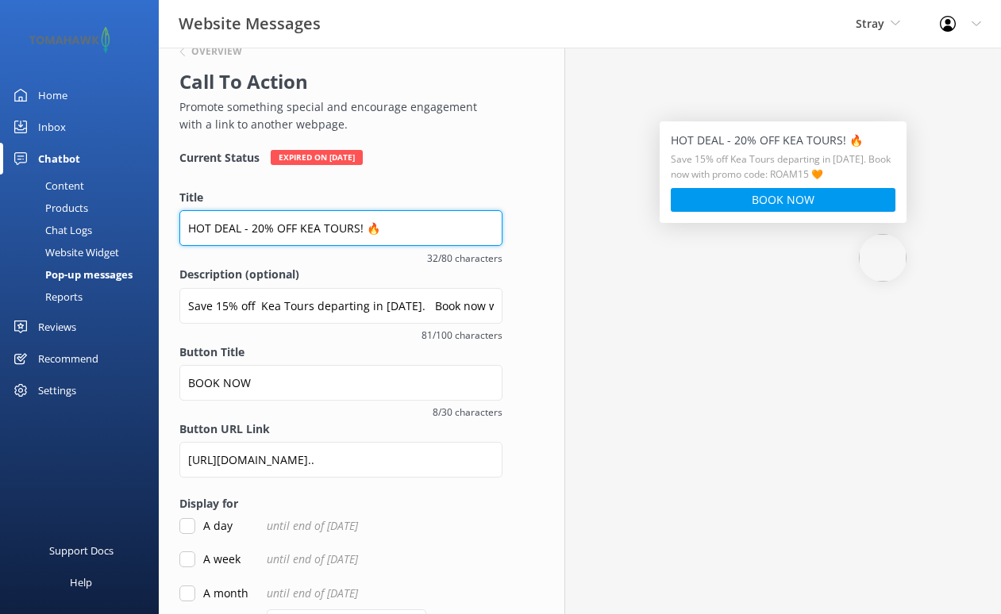
scroll to position [39, 0]
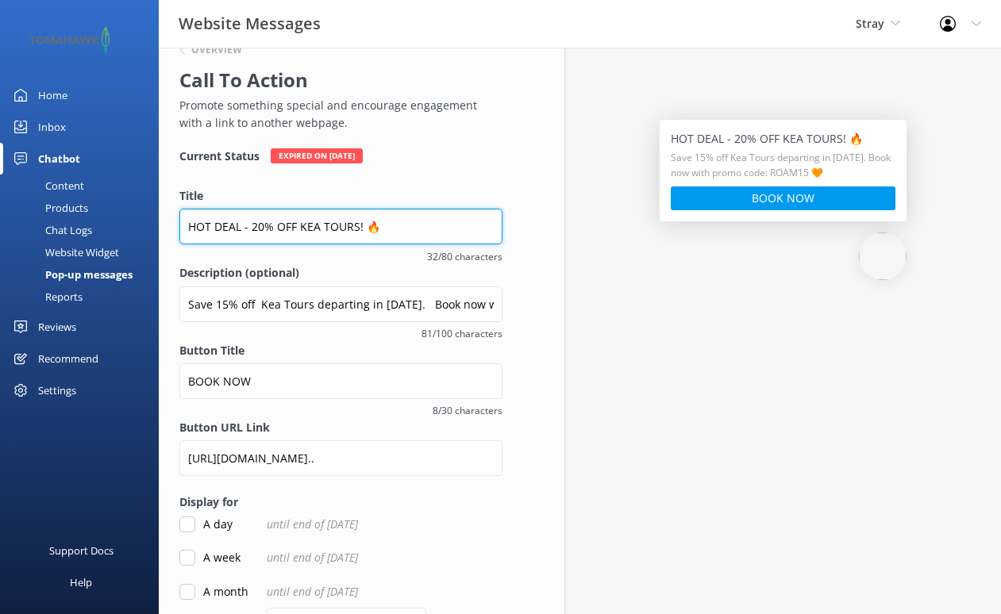
type input "HOT DEAL - 20% OFF KEA TOURS! 🔥"
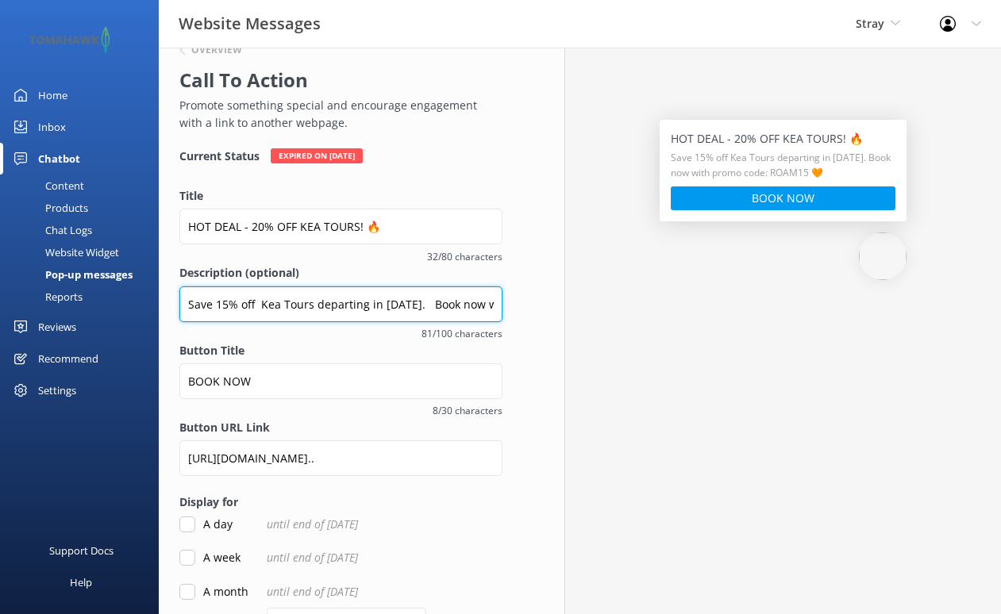
click at [229, 302] on input "Save 15% off Kea Tours departing in 2025. Book now with promo code: ROAM15 🧡" at bounding box center [340, 305] width 323 height 36
click at [368, 307] on input "Save 20% off Kea Tours departing in 2025. Book now with promo code: ROAM15 🧡" at bounding box center [340, 306] width 323 height 36
click at [467, 306] on input "Save 20% off Kea Tours departing Sept-Oct 2025. Book now with promo code: ROAM1…" at bounding box center [340, 305] width 323 height 36
drag, startPoint x: 497, startPoint y: 306, endPoint x: 443, endPoint y: 302, distance: 54.1
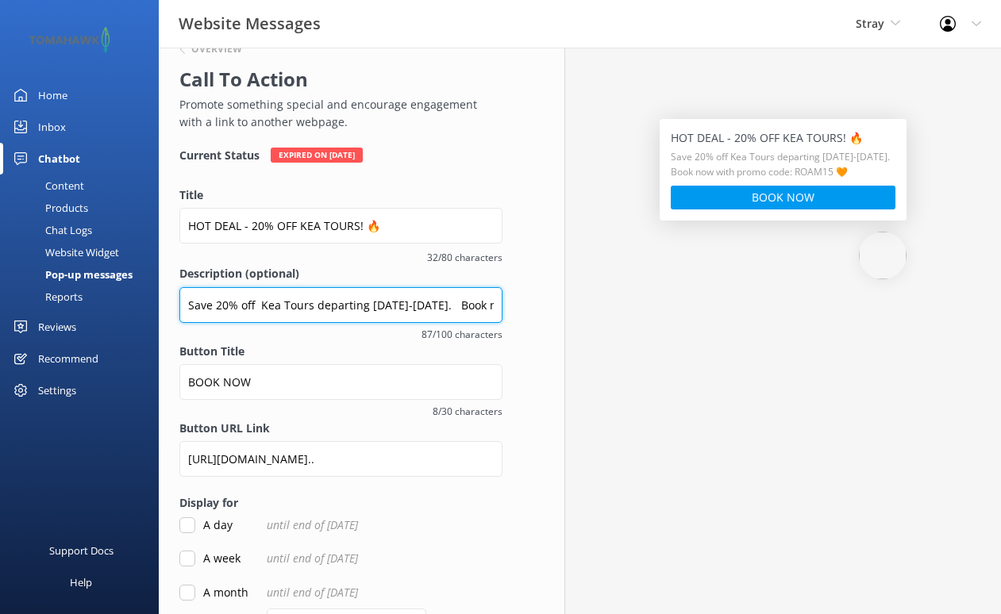
click at [443, 302] on input "Save 20% off Kea Tours departing Sept-Oct 2025. Book now with promo code: ROAM1…" at bounding box center [340, 305] width 323 height 36
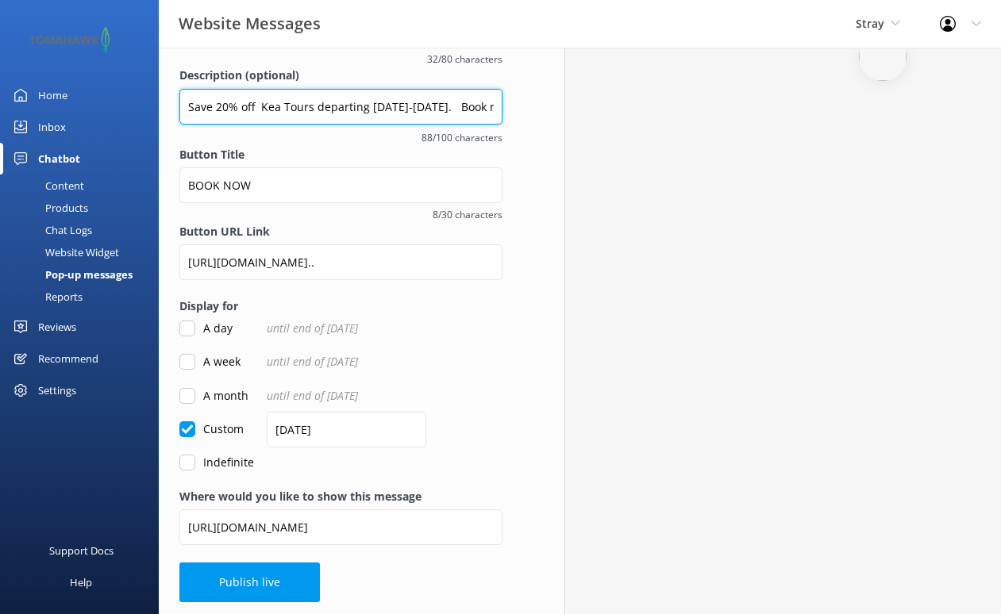
scroll to position [237, 0]
type input "Save 20% off Kea Tours departing Sept-Oct 2025. Book now with promo code: ASTRA…"
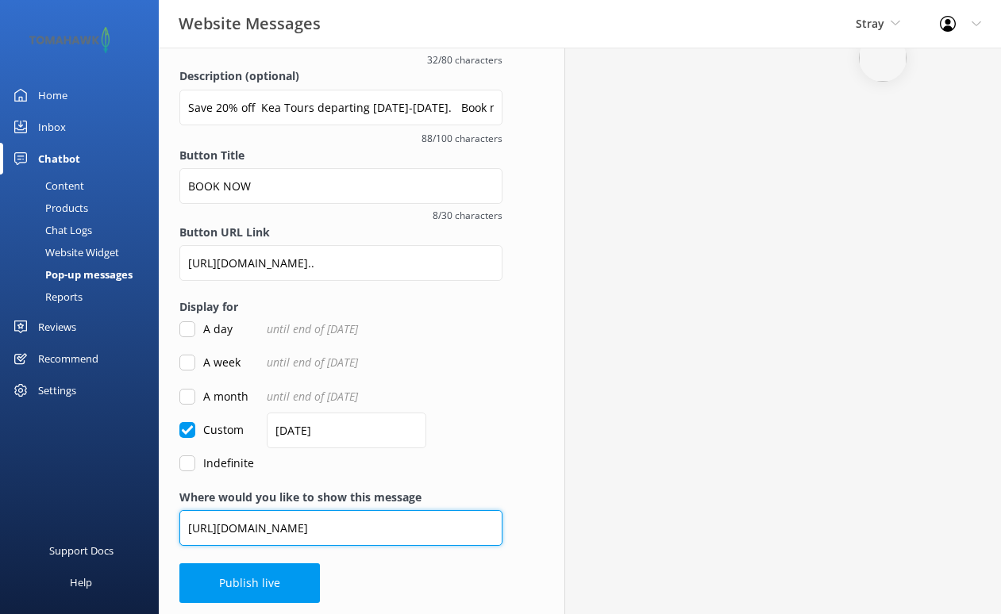
drag, startPoint x: 190, startPoint y: 522, endPoint x: 552, endPoint y: 541, distance: 361.6
click at [552, 541] on div "Overview Call To Action Promote something special and encourage engagement with…" at bounding box center [579, 214] width 883 height 809
paste input "-25-26"
type input "https://www.straytravel.com/tours/new-zealand/adventure/kea-tour-25-26/"
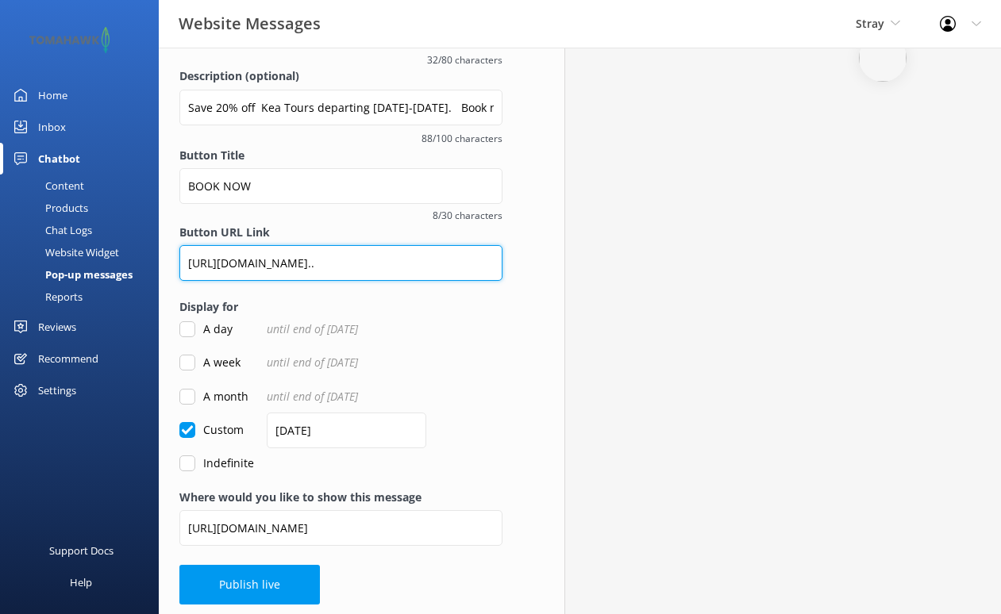
drag, startPoint x: 185, startPoint y: 263, endPoint x: 526, endPoint y: 309, distance: 344.4
click at [526, 309] on div "Overview Call To Action Promote something special and encourage engagement with…" at bounding box center [341, 215] width 406 height 810
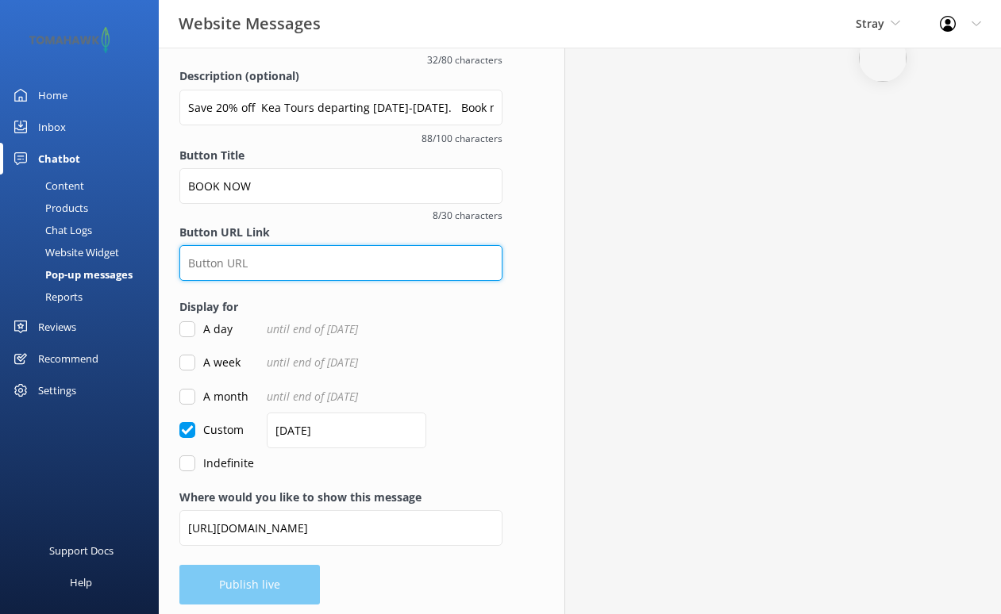
paste input "https://stray.zaui.net/nz/booking/web/?_gl=1*2t4i40*_gcl_au*MTY1MjI5MTgzNy4xNzU…"
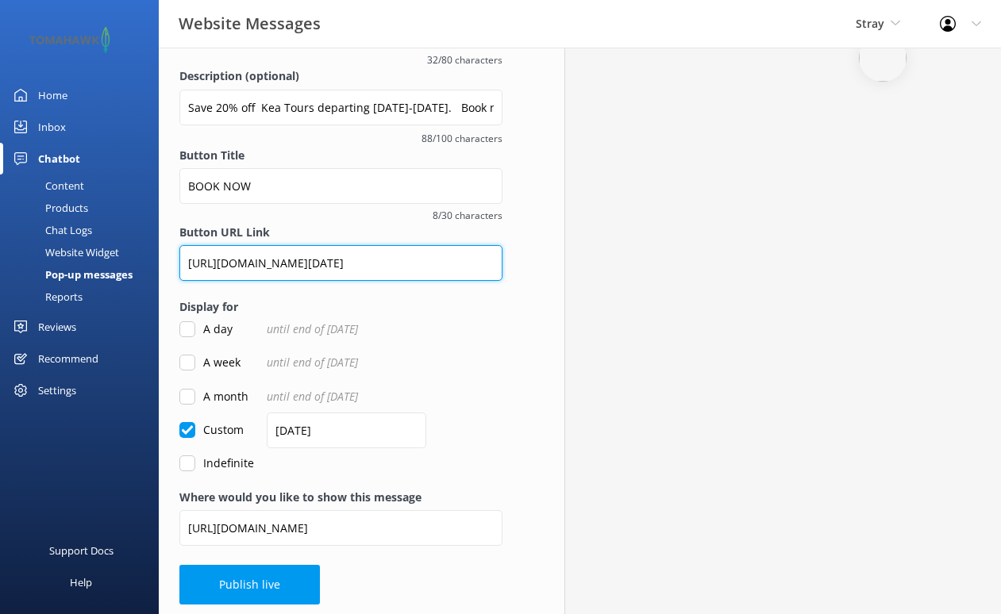
type input "https://stray.zaui.net/nz/booking/web/?_gl=1*2t4i40*_gcl_au*MTY1MjI5MTgzNy4xNzU…"
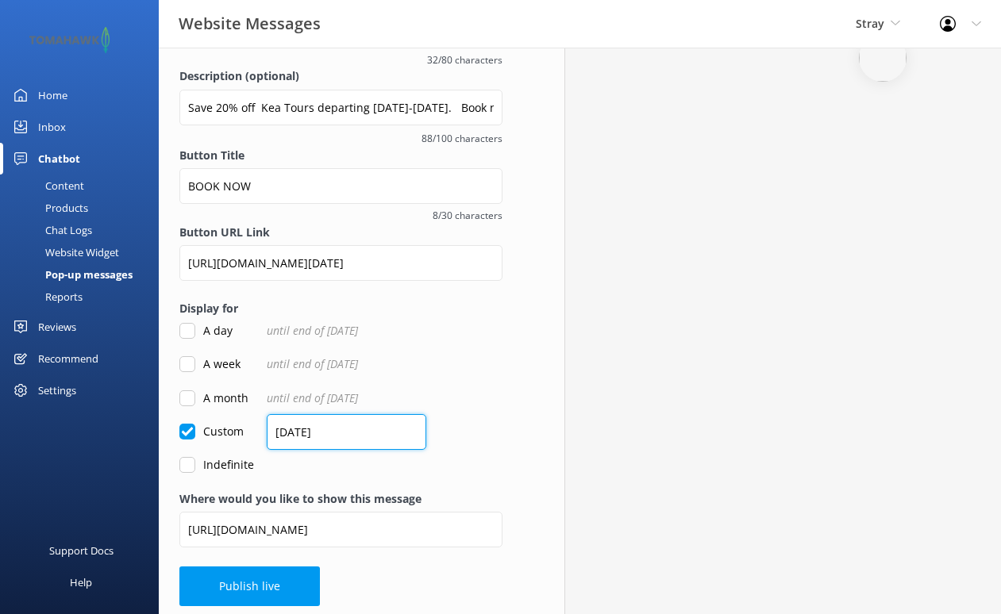
click at [278, 425] on input "15/05/2025" at bounding box center [347, 432] width 160 height 36
click at [306, 426] on input "25/05/2025" at bounding box center [347, 432] width 160 height 36
type input "25/09/2025"
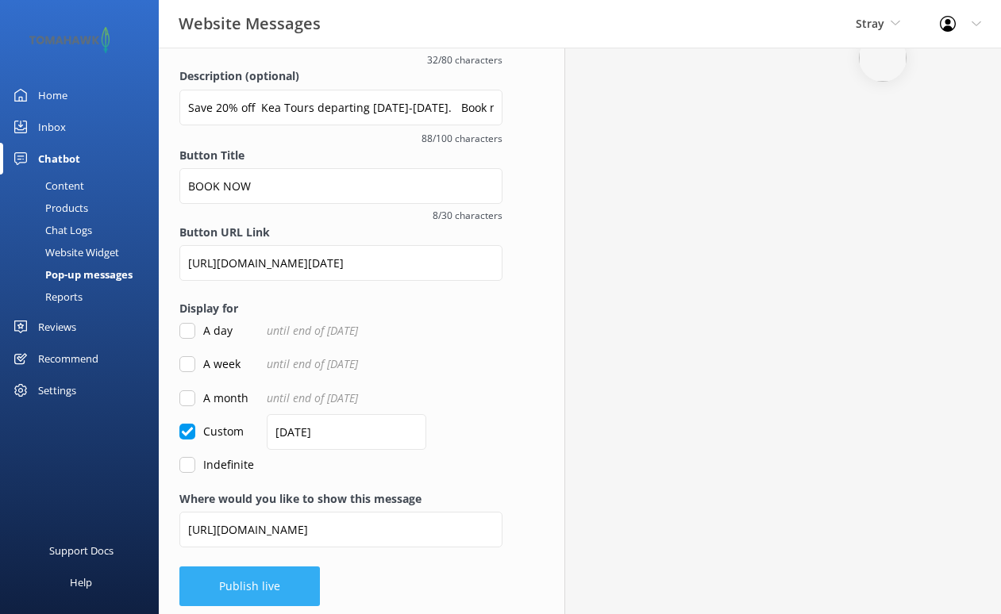
click at [252, 580] on button "Publish live" at bounding box center [249, 587] width 140 height 40
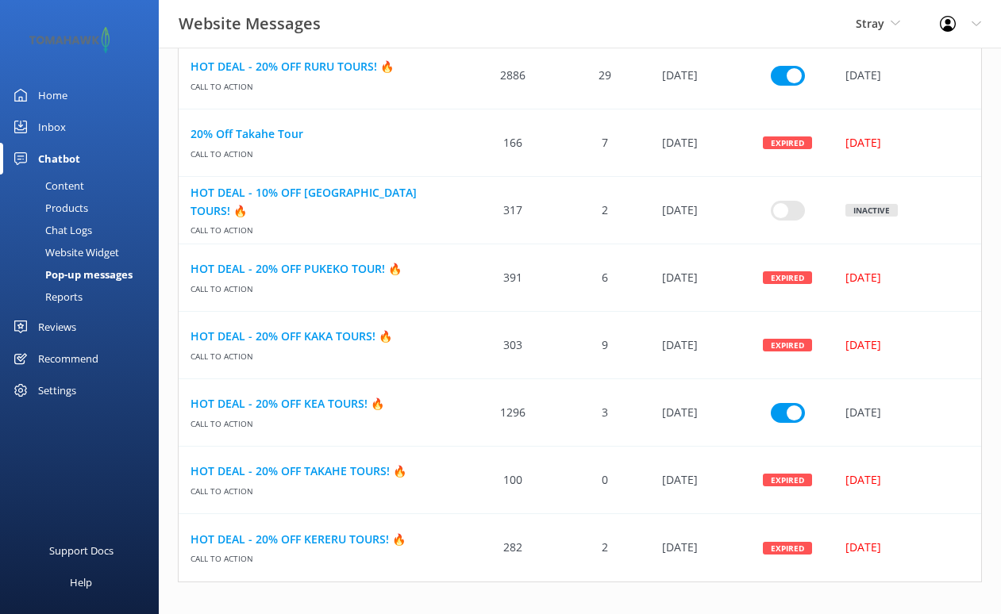
scroll to position [526, 0]
click at [293, 478] on link "HOT DEAL - 20% OFF TAKAHE TOURS! 🔥" at bounding box center [322, 472] width 265 height 17
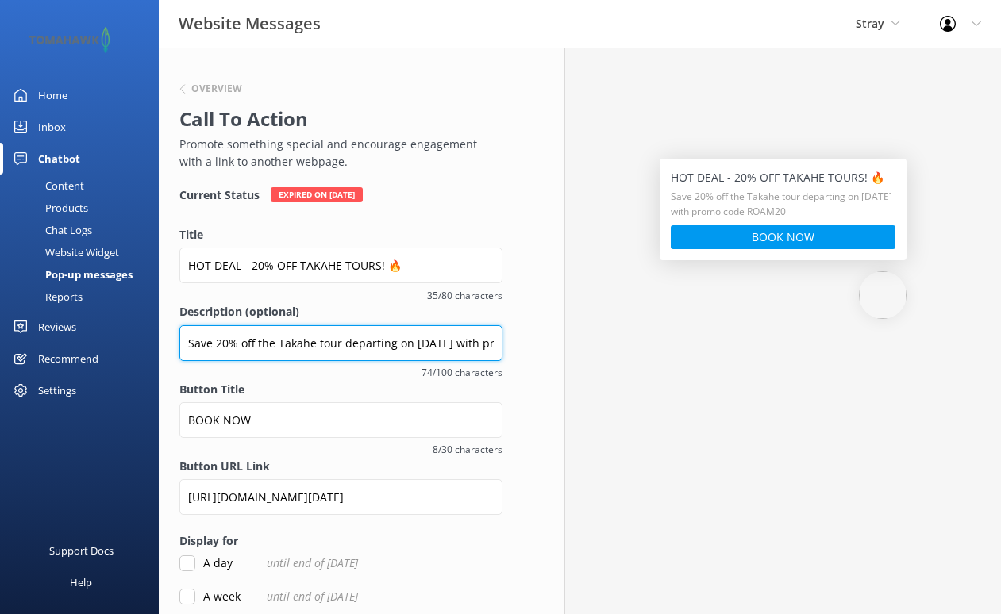
drag, startPoint x: 461, startPoint y: 338, endPoint x: 371, endPoint y: 337, distance: 90.5
click at [371, 337] on input "Save 20% off the Takahe tour departing on June 12th with promo code ROAM20" at bounding box center [340, 343] width 323 height 36
click at [401, 341] on input "Save 20% off the Takahe tour departing on June 12th with promo code ROAM20" at bounding box center [340, 343] width 323 height 36
drag, startPoint x: 458, startPoint y: 340, endPoint x: 396, endPoint y: 340, distance: 61.9
click at [396, 340] on input "Save 20% off the Takahe tour departing on June 12th with promo code ROAM20" at bounding box center [340, 343] width 323 height 36
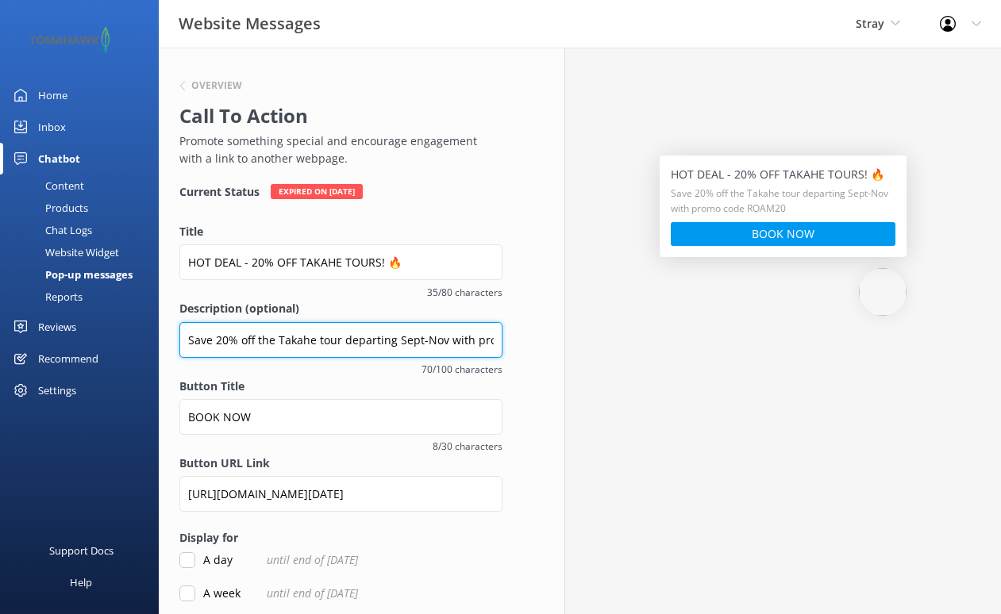
scroll to position [5, 0]
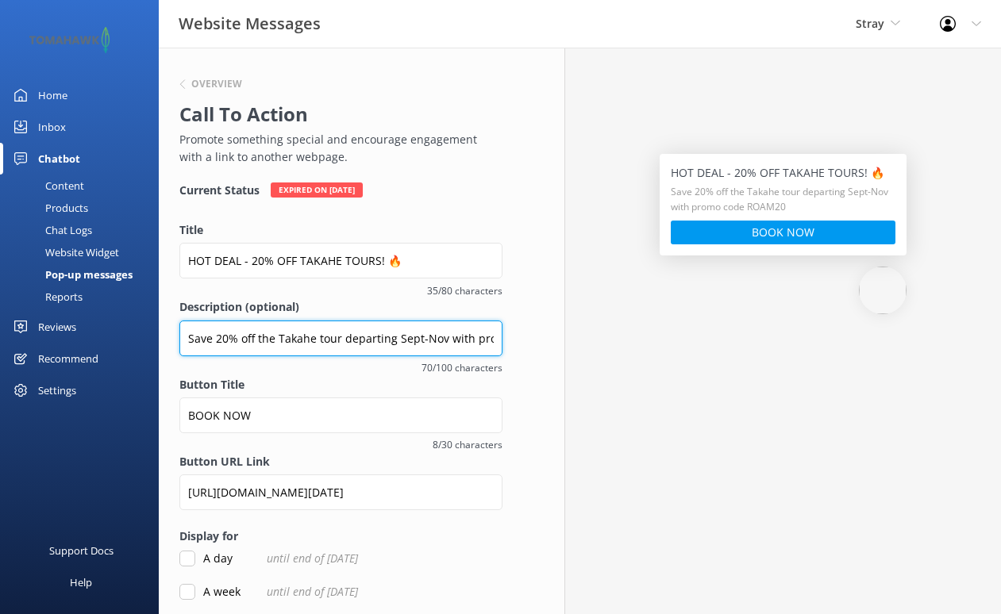
drag, startPoint x: 494, startPoint y: 337, endPoint x: 448, endPoint y: 338, distance: 46.9
click at [448, 338] on input "Save 20% off the Takahe tour departing Sept-Nov with promo code ROAM20" at bounding box center [340, 339] width 323 height 36
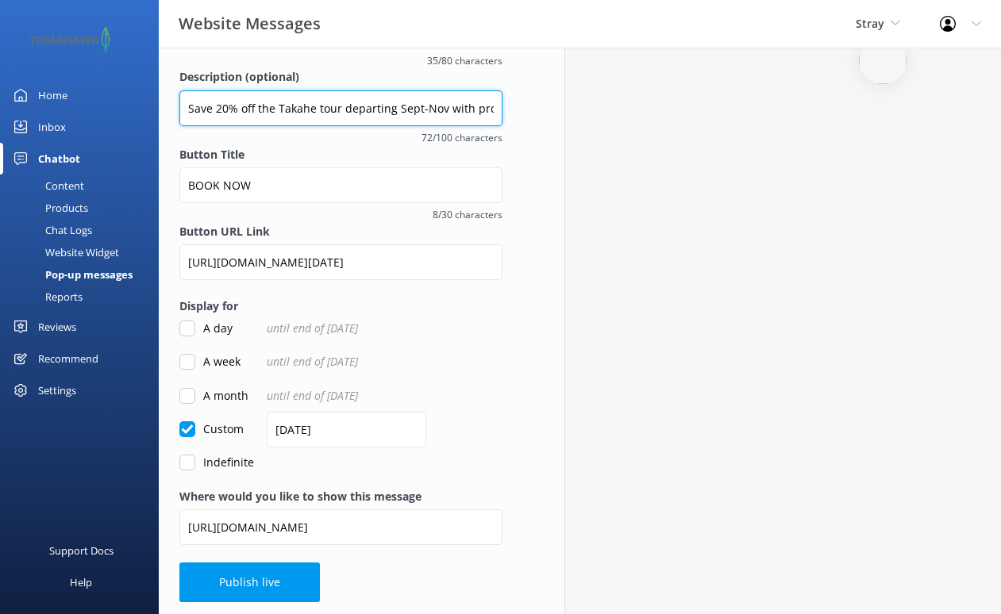
scroll to position [234, 0]
type input "Save 20% off the Takahe tour departing Sept-Nov with promo code ASTRAY20"
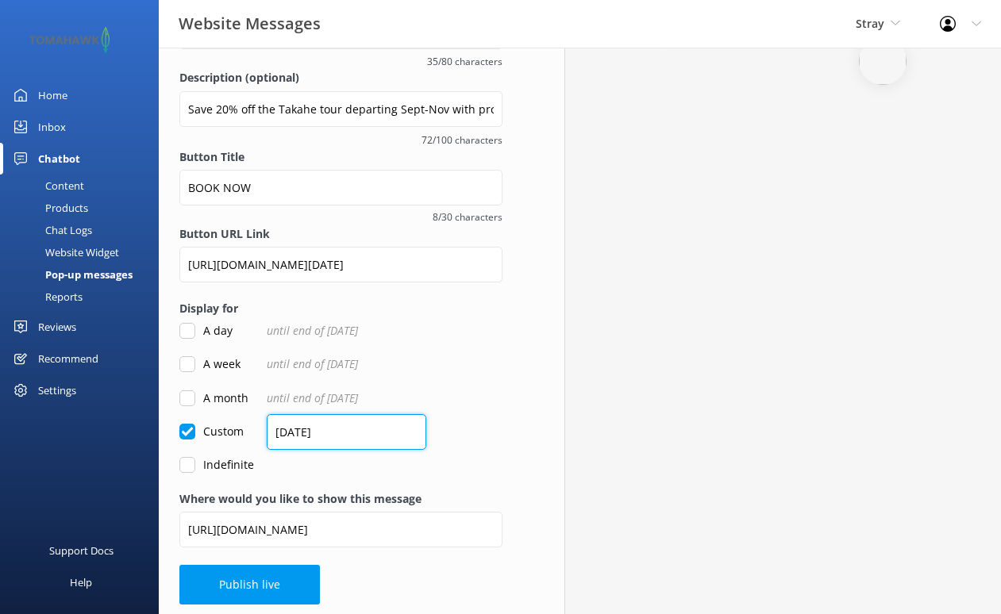
click at [282, 426] on input "05/06/2025" at bounding box center [347, 432] width 160 height 36
click at [300, 425] on input "25/06/2025" at bounding box center [347, 432] width 160 height 36
type input "25/09/2025"
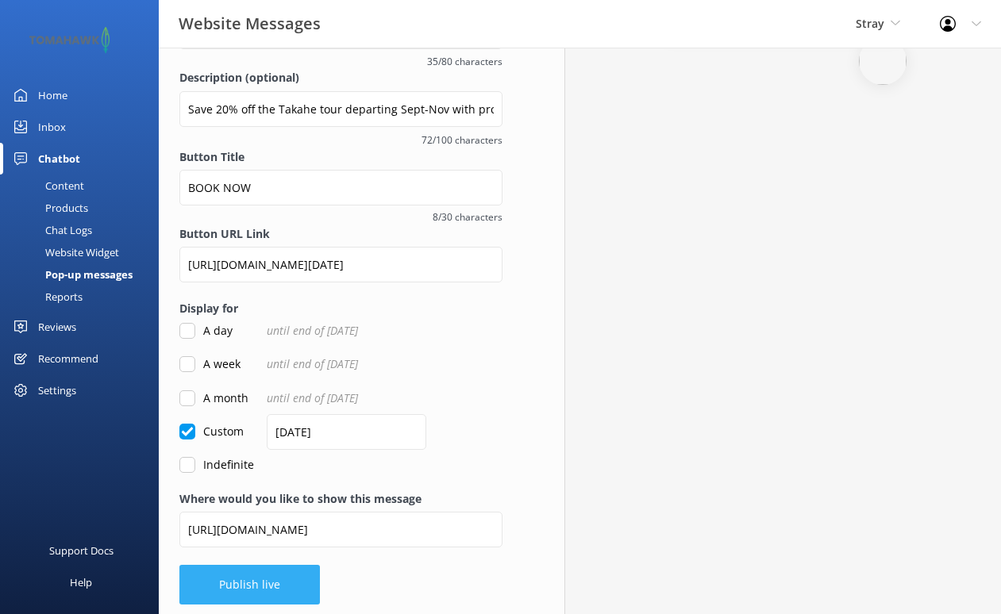
click at [292, 583] on button "Publish live" at bounding box center [249, 585] width 140 height 40
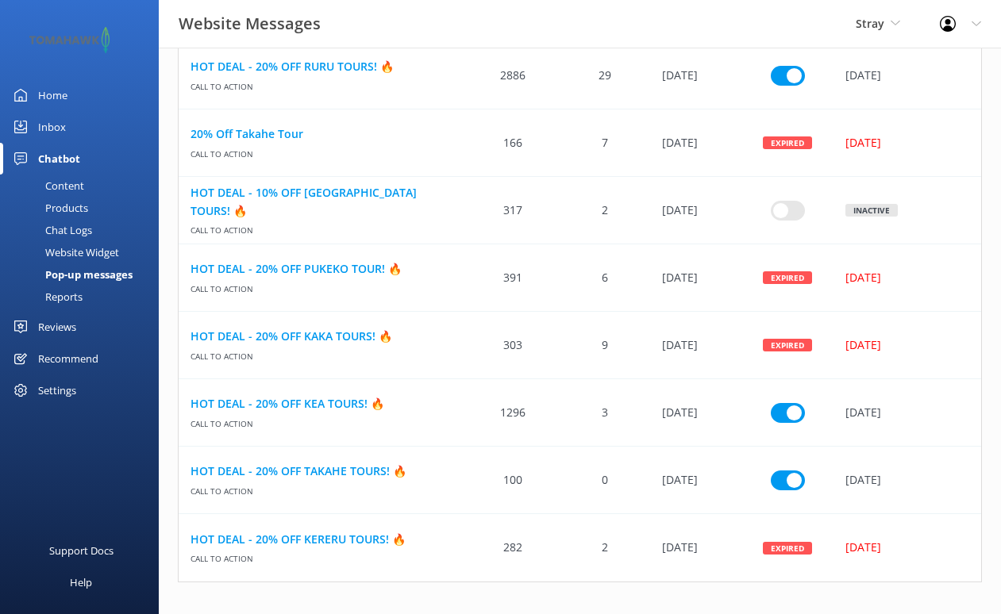
scroll to position [526, 0]
click at [306, 545] on link "HOT DEAL - 20% OFF KERERU TOURS! 🔥" at bounding box center [322, 540] width 265 height 17
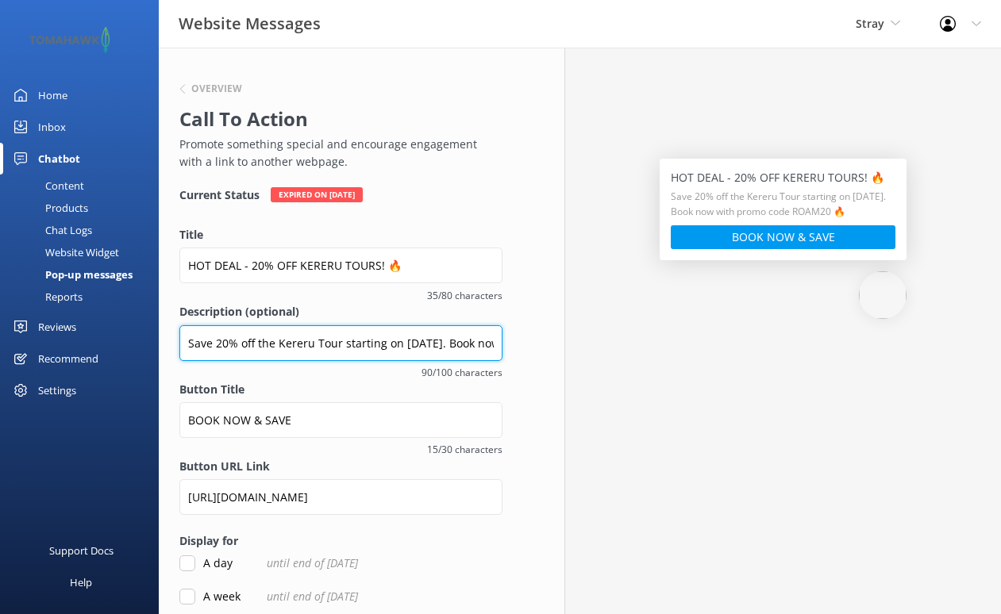
click at [273, 344] on input "Save 20% off the Kereru Tour starting on June 5th 2025. Book now with promo cod…" at bounding box center [340, 343] width 323 height 36
click at [320, 343] on input "Save 20% off Kereru Tour starting on June 5th 2025. Book now with promo code RO…" at bounding box center [340, 343] width 323 height 36
drag, startPoint x: 429, startPoint y: 346, endPoint x: 369, endPoint y: 346, distance: 59.5
click at [369, 346] on input "Save 20% off Kereru Tours starting on June 5th 2025. Book now with promo code R…" at bounding box center [340, 343] width 323 height 36
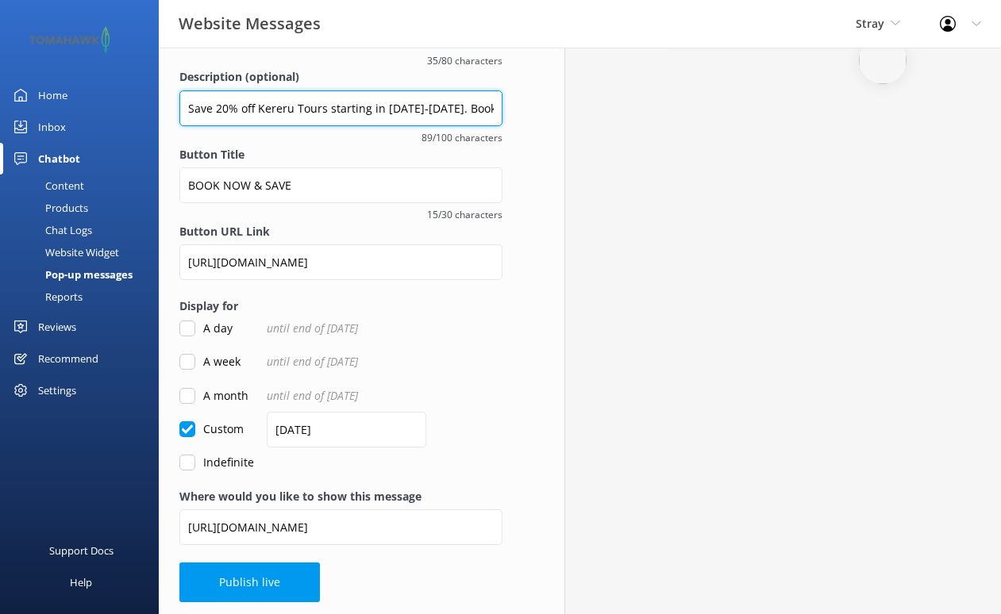
scroll to position [234, 0]
type input "Save 20% off Kereru Tours starting in Sept-Nov 2025. Book now with promo code A…"
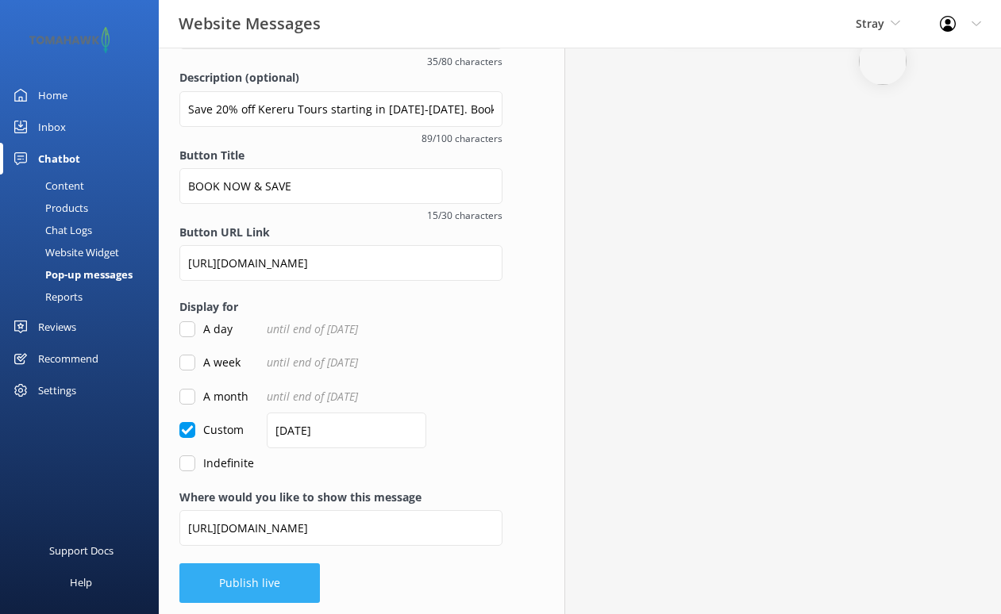
click at [289, 577] on button "Publish live" at bounding box center [249, 584] width 140 height 40
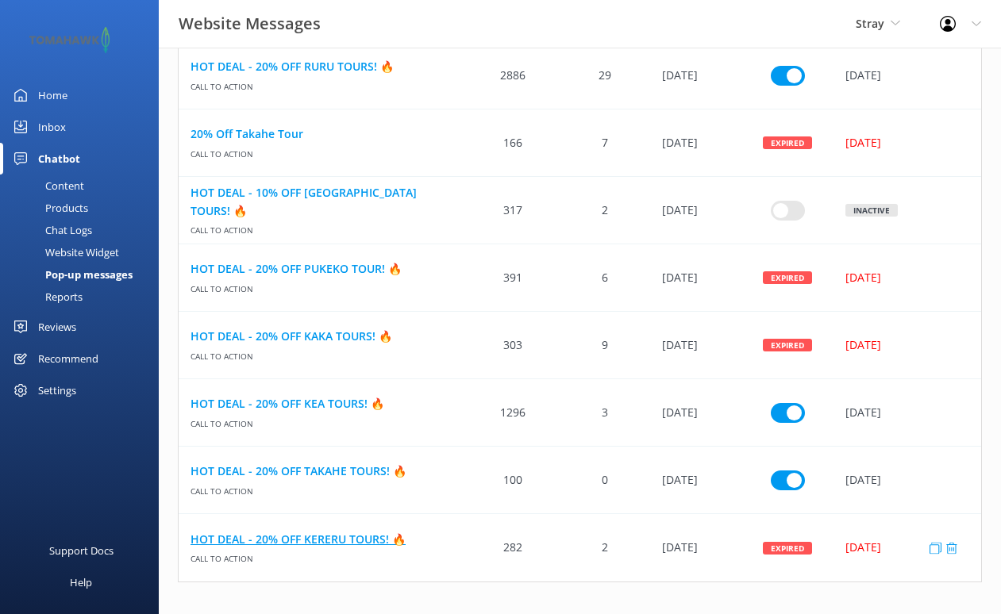
scroll to position [526, 0]
click at [295, 534] on link "HOT DEAL - 20% OFF KERERU TOURS! 🔥" at bounding box center [322, 540] width 265 height 17
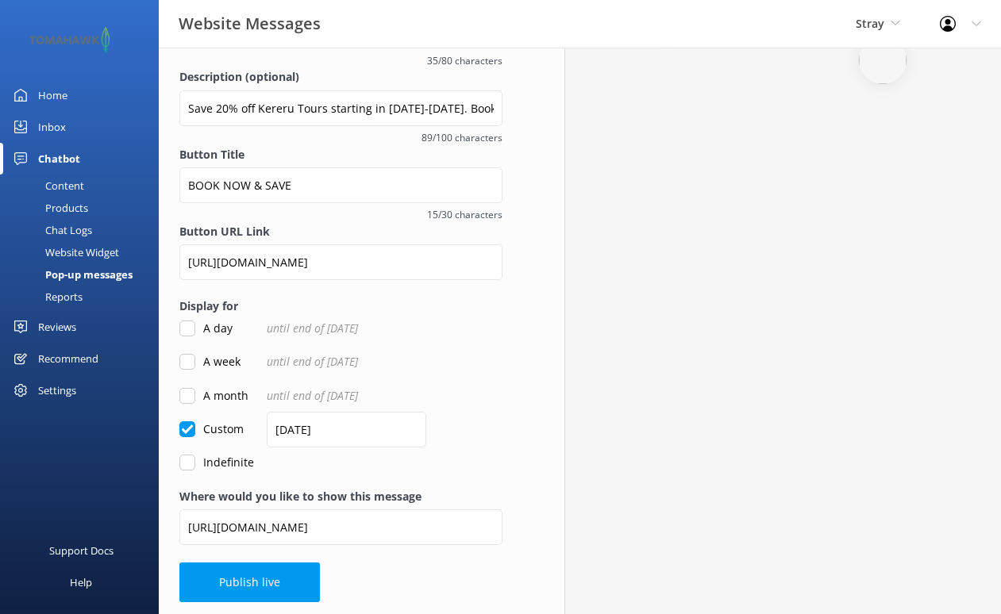
scroll to position [234, 0]
click at [287, 427] on input "20/05/2025" at bounding box center [347, 431] width 160 height 36
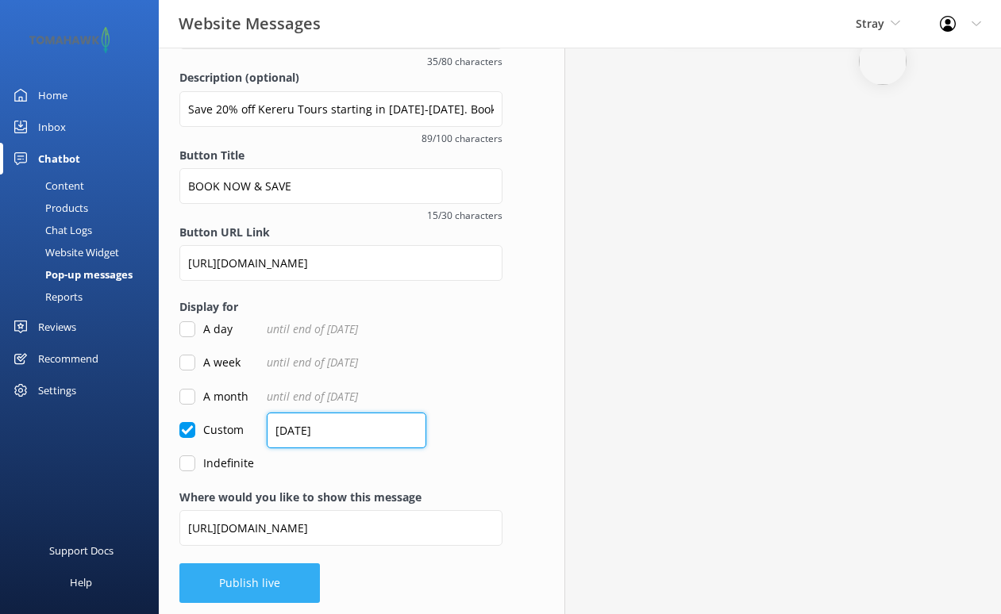
type input "25/09/2025"
click at [241, 587] on button "Publish live" at bounding box center [249, 584] width 140 height 40
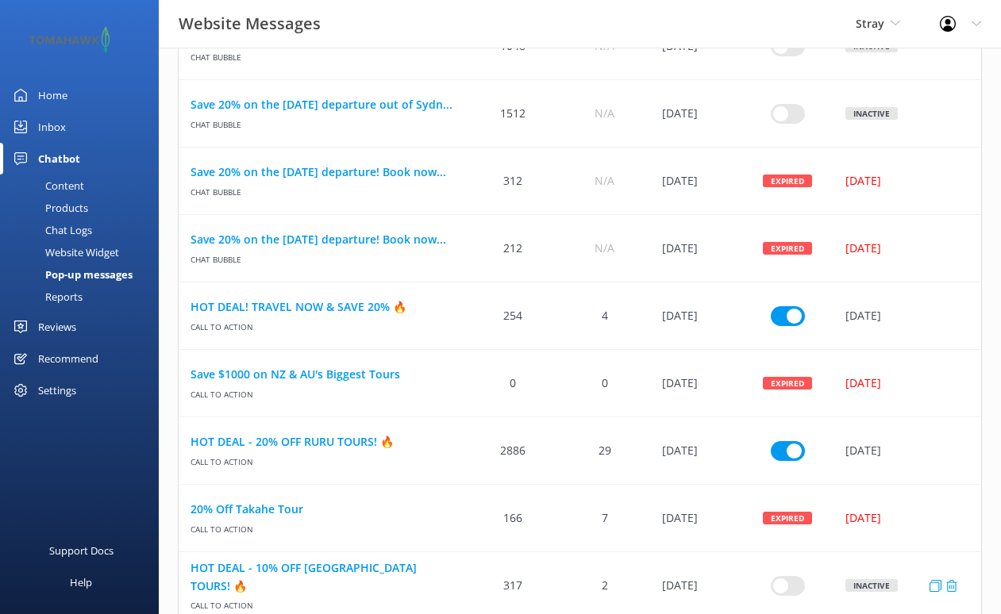
scroll to position [150, 0]
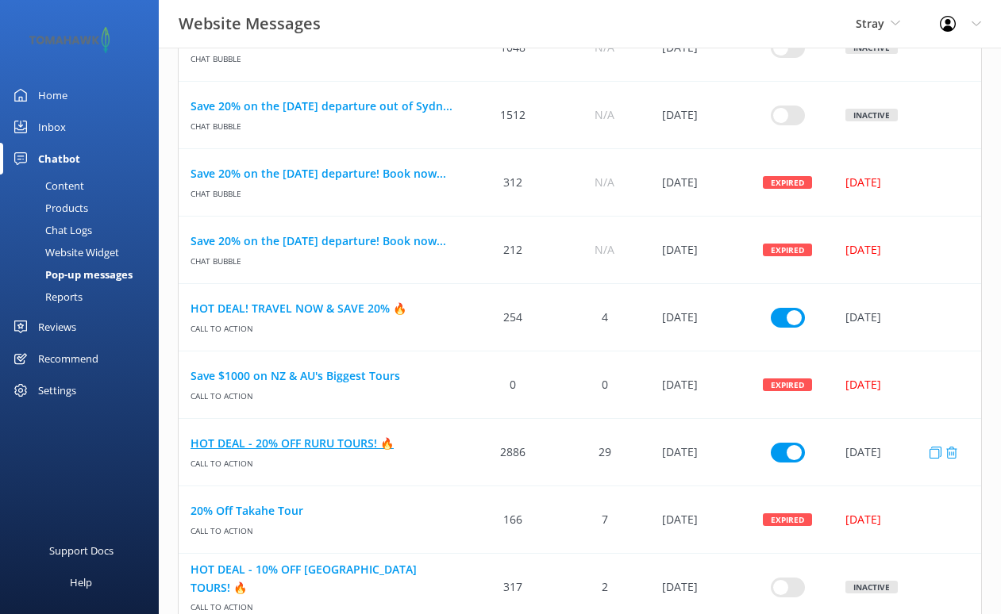
click at [269, 438] on link "HOT DEAL - 20% OFF RURU TOURS! 🔥" at bounding box center [322, 443] width 265 height 17
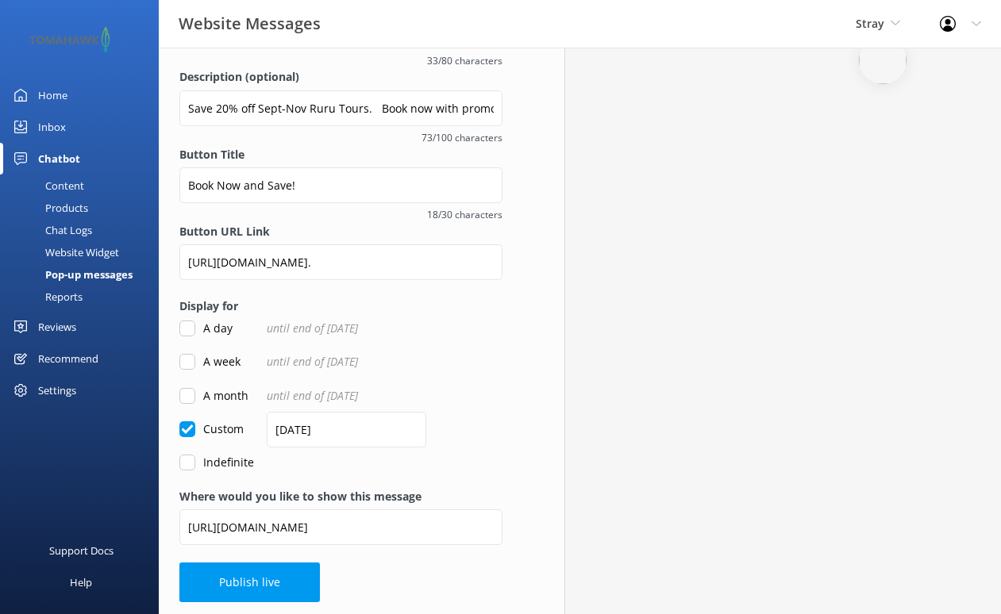
scroll to position [234, 0]
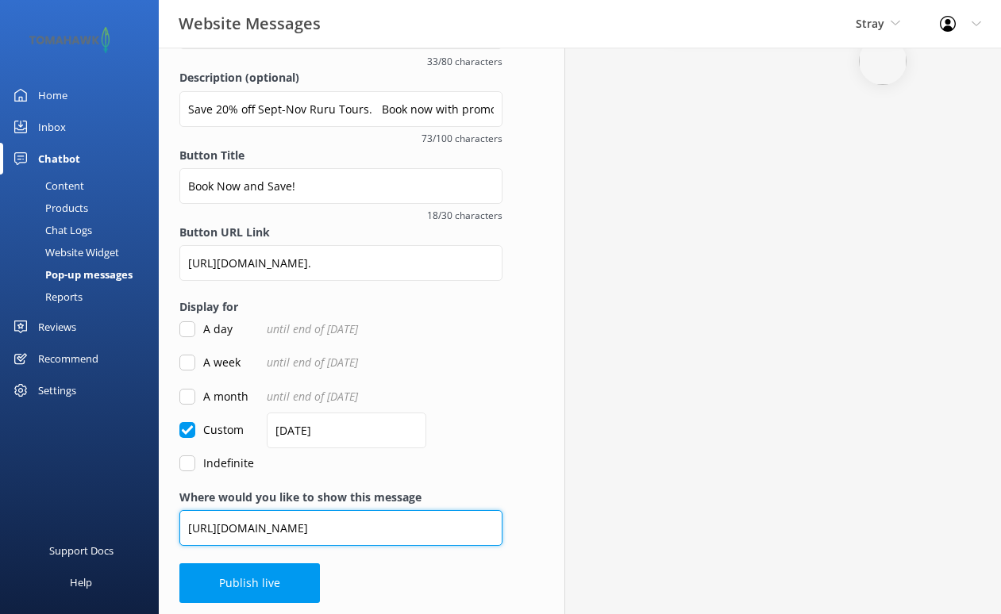
click at [278, 525] on input "https://www.straytravel.com/tours/new-zealand/select/ruru-tour/" at bounding box center [340, 528] width 323 height 36
drag, startPoint x: 188, startPoint y: 524, endPoint x: 560, endPoint y: 532, distance: 372.3
click at [562, 535] on div "Overview Call To Action Promote something special and encourage engagement with…" at bounding box center [579, 216] width 883 height 806
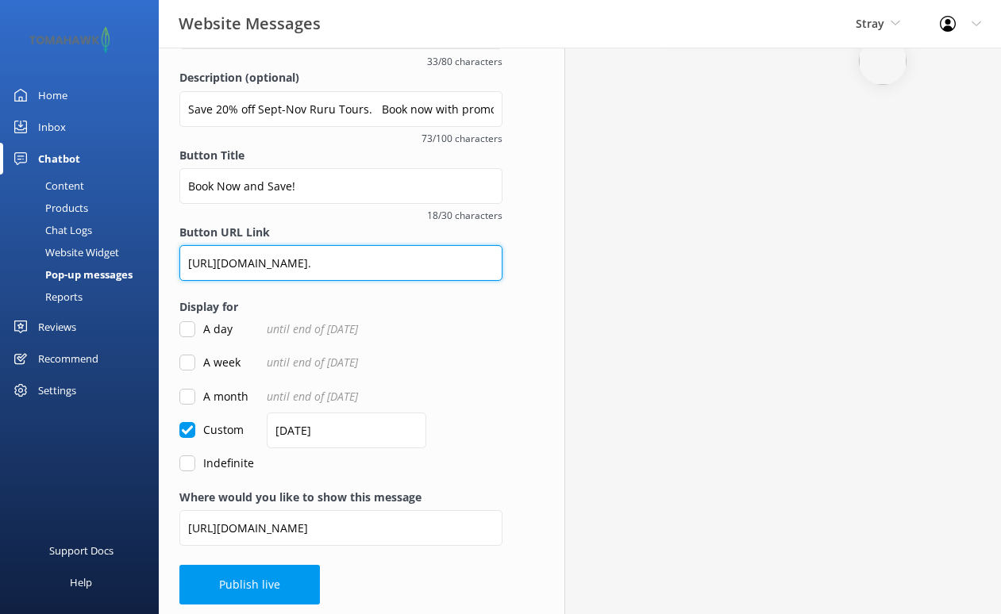
drag, startPoint x: 187, startPoint y: 258, endPoint x: 667, endPoint y: 289, distance: 481.2
click at [667, 289] on div "Overview Call To Action Promote something special and encourage engagement with…" at bounding box center [579, 216] width 883 height 807
paste input "stray.zaui.net/nz/booking/web/?_gl=1*2t4i40*_gcl_au*MTY1MjI5MTgzNy4xNzU1NzM4MjA…"
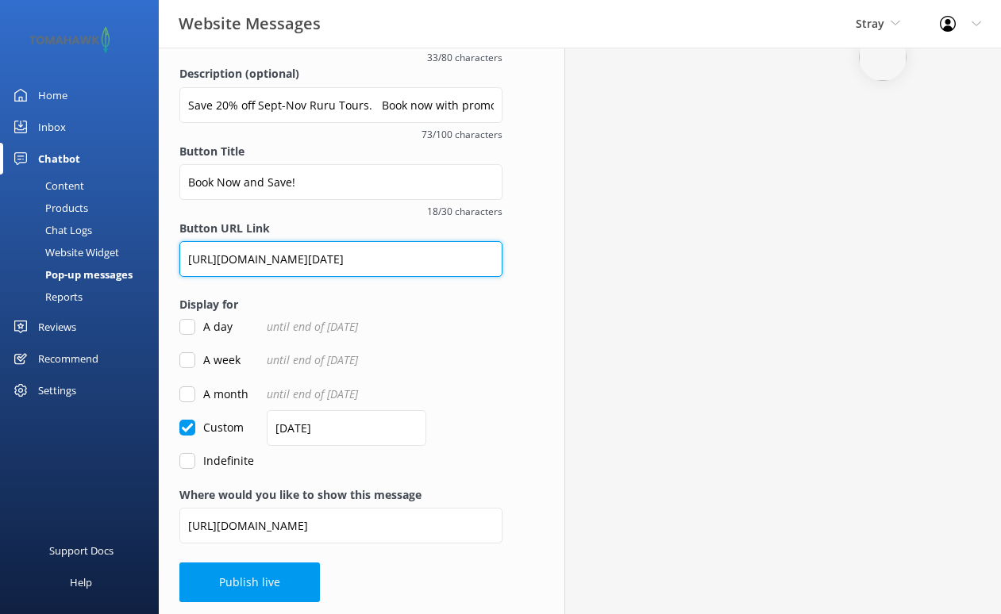
scroll to position [237, 0]
type input "https://stray.zaui.net/nz/booking/web/?_gl=1*2t4i40*_gcl_au*MTY1MjI5MTgzNy4xNzU…"
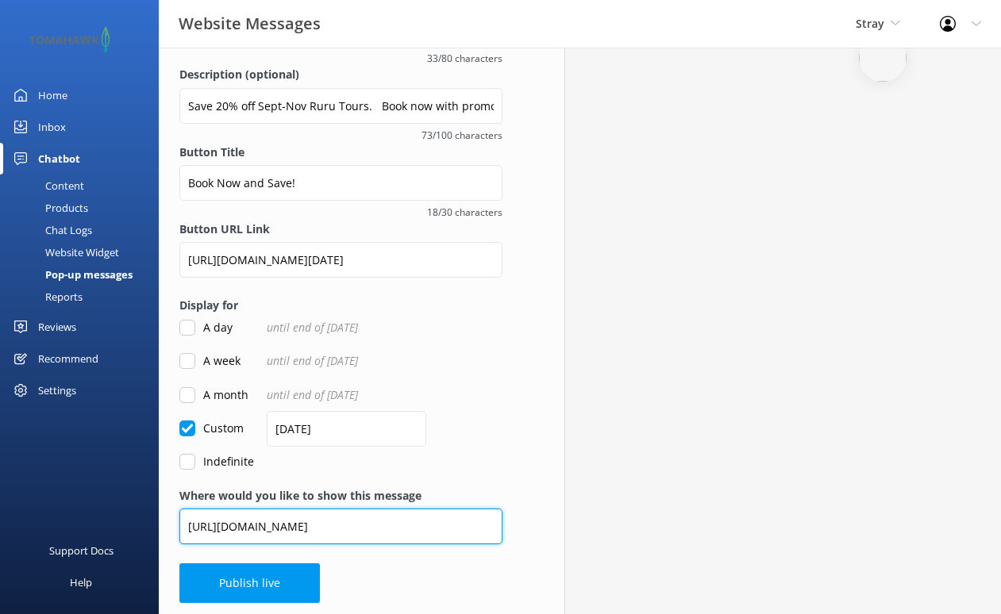
drag, startPoint x: 189, startPoint y: 518, endPoint x: 518, endPoint y: 544, distance: 330.4
click at [518, 544] on div "Overview Call To Action Promote something special and encourage engagement with…" at bounding box center [341, 214] width 364 height 809
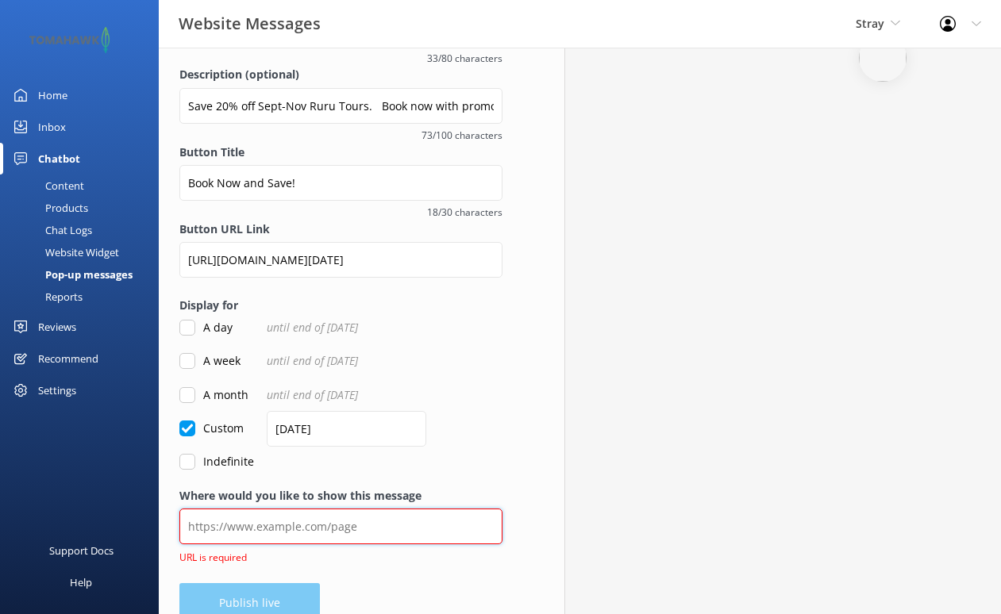
paste input "https://www.straytravel.com/tours/new-zealand/select/ruru-tour-25-26/"
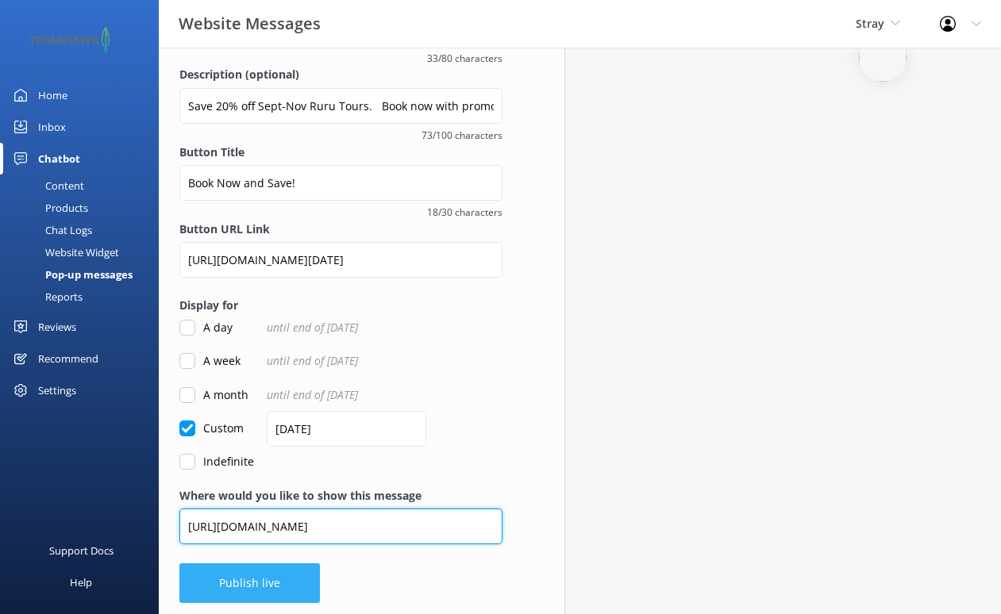
type input "https://www.straytravel.com/tours/new-zealand/select/ruru-tour-25-26/"
click at [290, 577] on button "Publish live" at bounding box center [249, 584] width 140 height 40
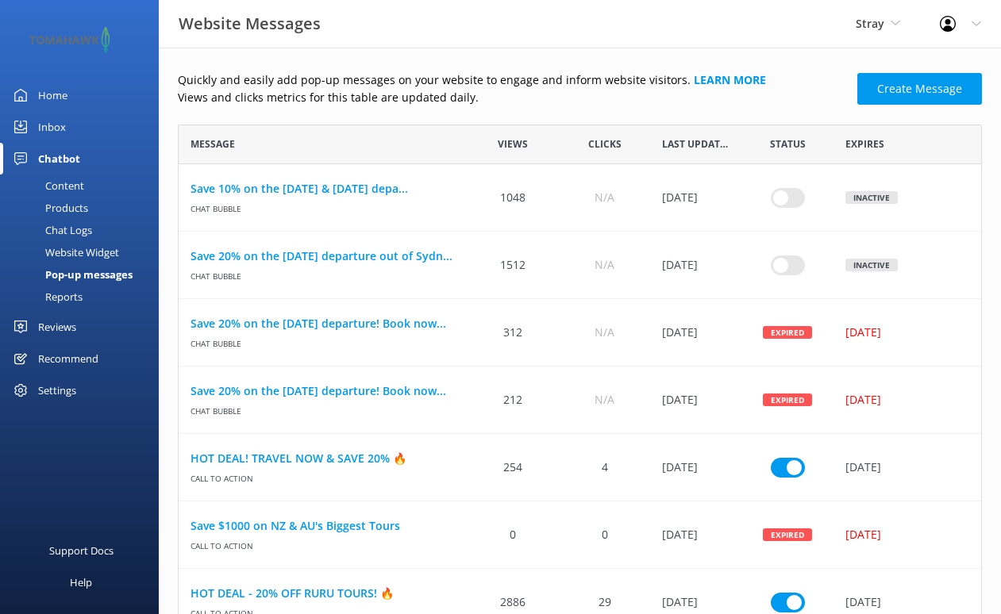
scroll to position [1, 1]
